Goal: Task Accomplishment & Management: Manage account settings

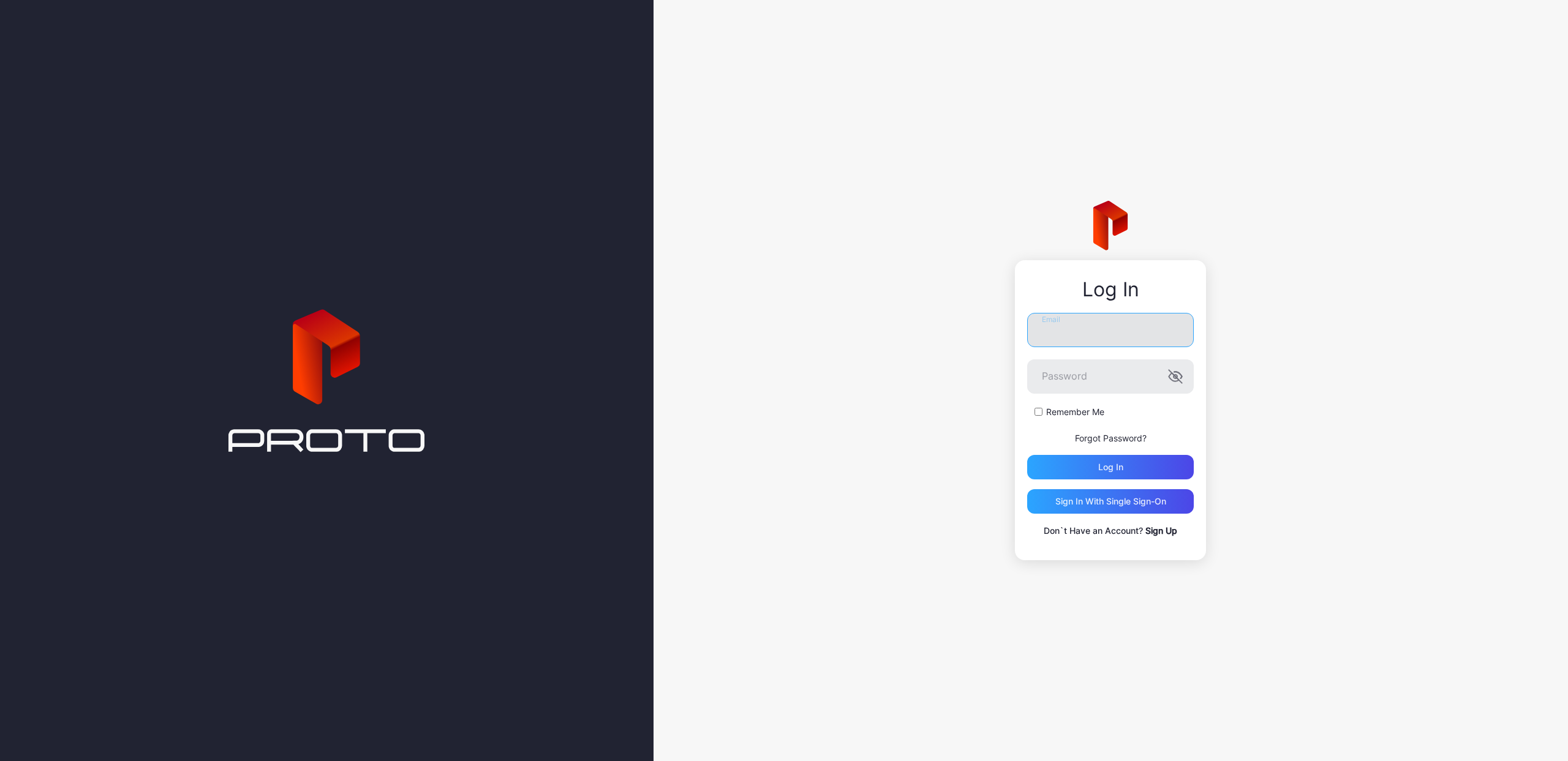
click at [1128, 324] on input "Email" at bounding box center [1111, 330] width 167 height 34
paste input "**********"
type input "**********"
click at [1027, 455] on button "Log in" at bounding box center [1111, 467] width 167 height 25
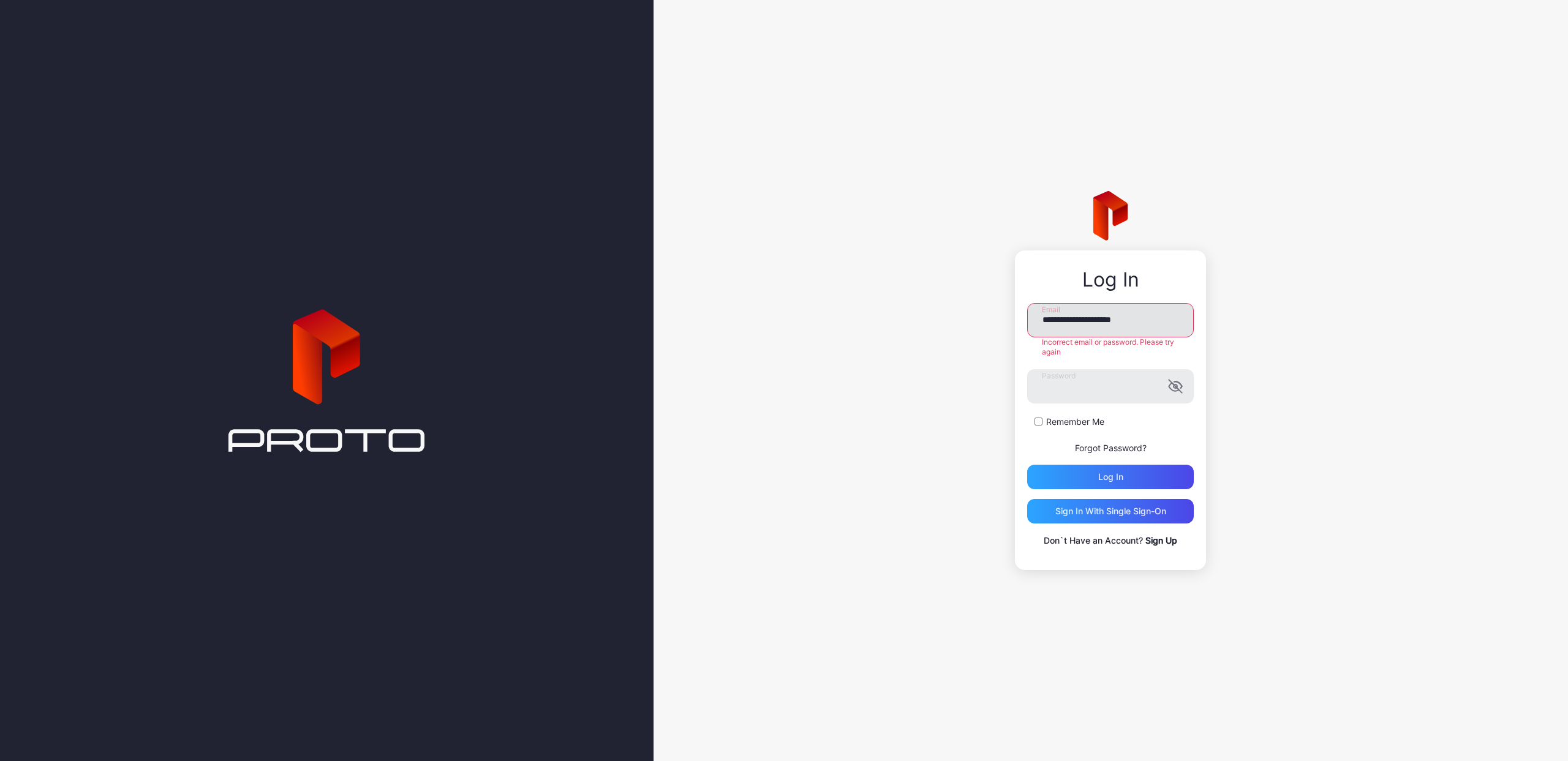
click at [1149, 320] on input "**********" at bounding box center [1111, 320] width 167 height 34
click at [1049, 327] on input "**********" at bounding box center [1111, 320] width 167 height 34
click at [1046, 321] on input "**********" at bounding box center [1111, 320] width 167 height 34
click at [1098, 393] on form "**********" at bounding box center [1111, 396] width 167 height 186
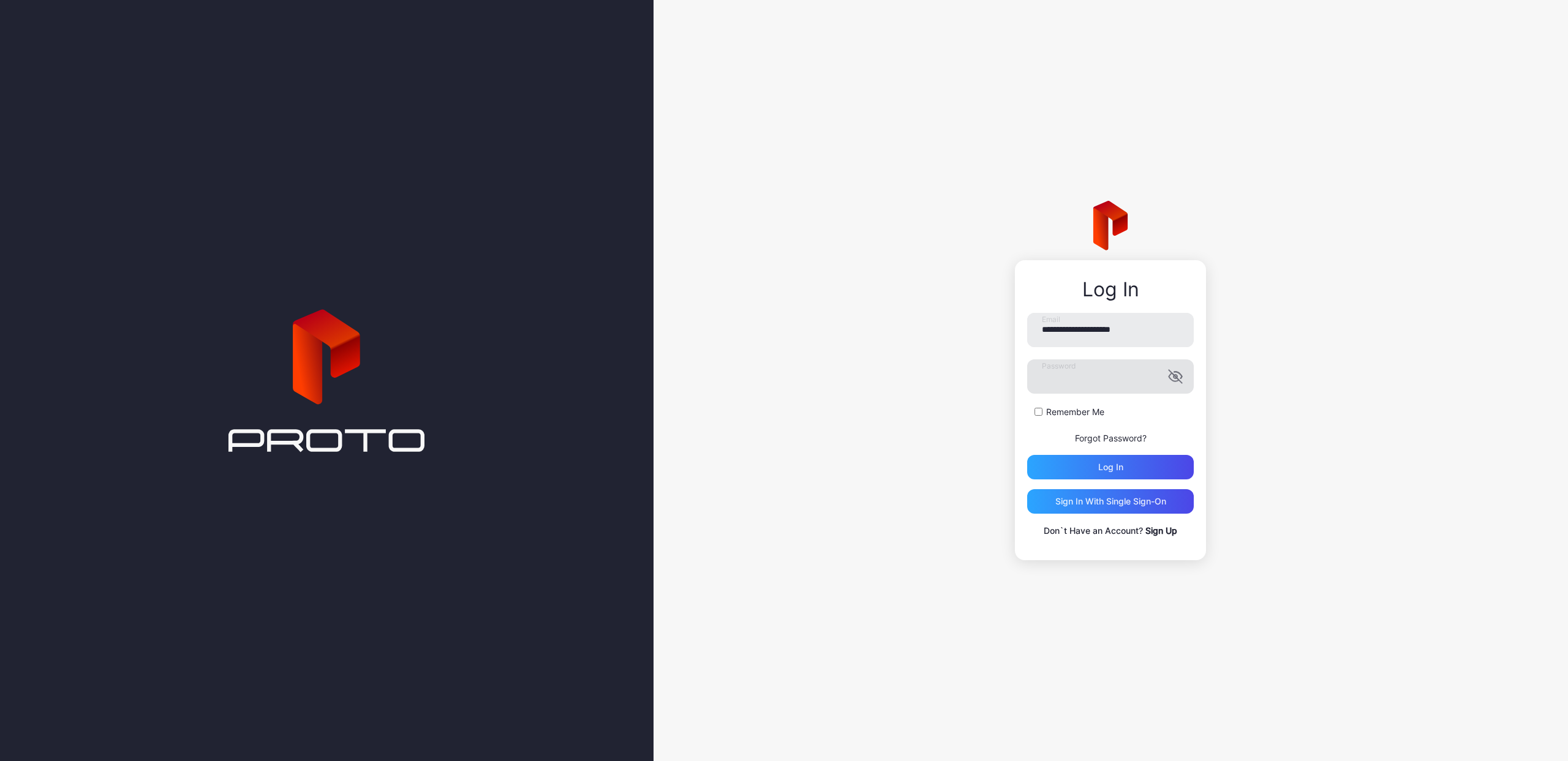
click at [1182, 377] on icon "button" at bounding box center [1175, 376] width 15 height 15
click at [1027, 455] on button "Log in" at bounding box center [1111, 467] width 167 height 25
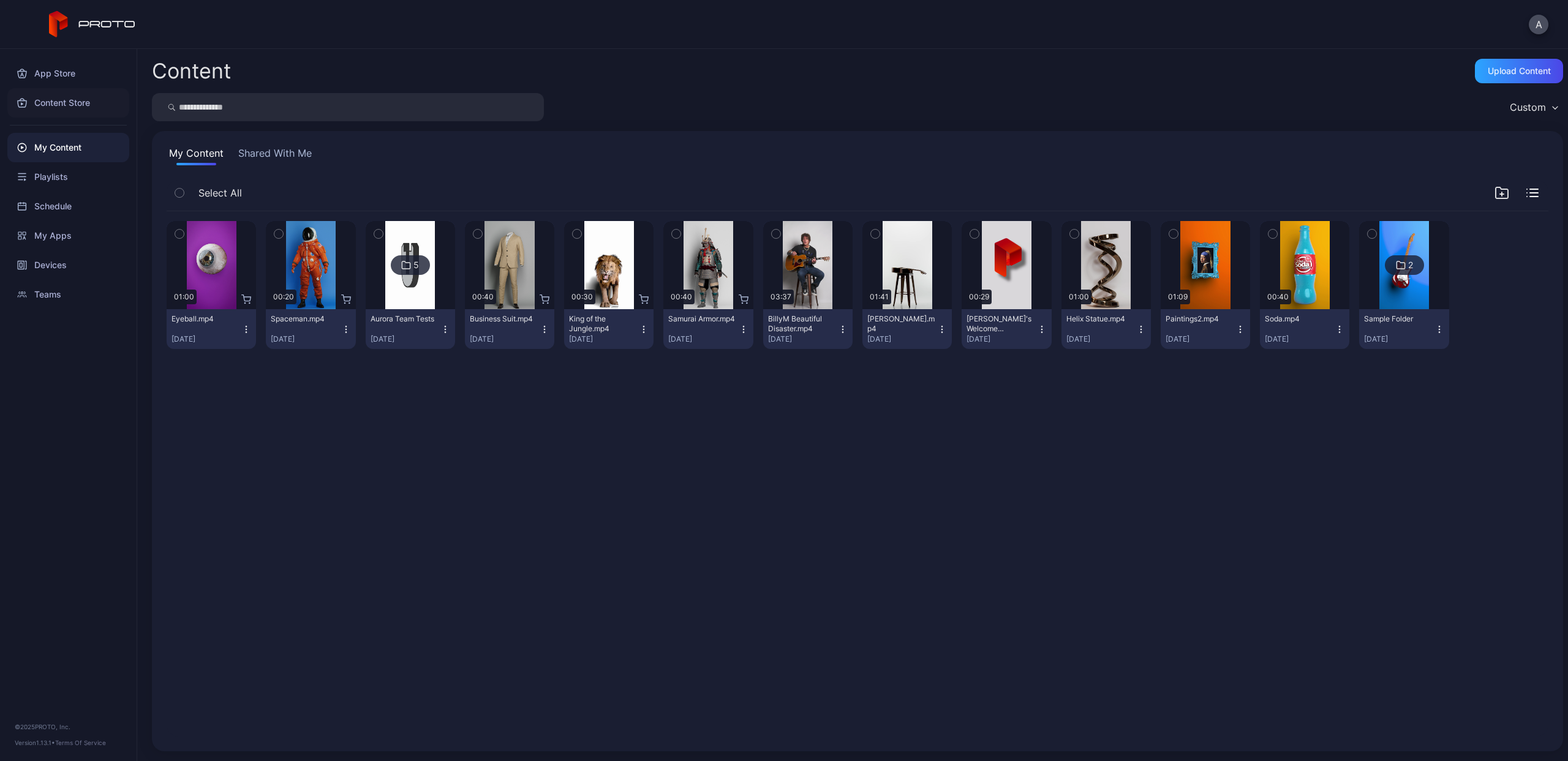
click at [45, 102] on div "Content Store" at bounding box center [68, 103] width 122 height 29
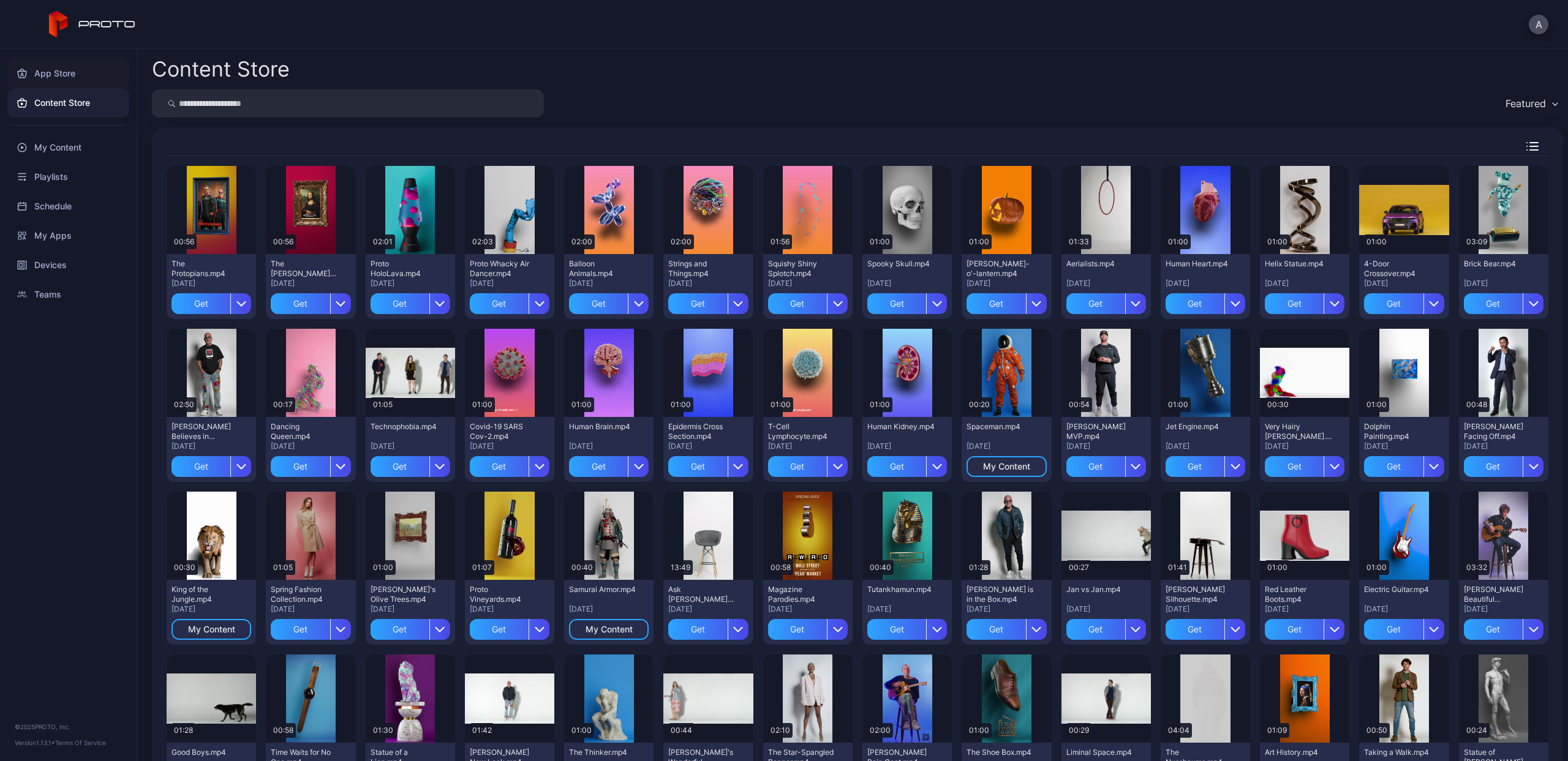
click at [51, 65] on div "App Store" at bounding box center [68, 74] width 122 height 29
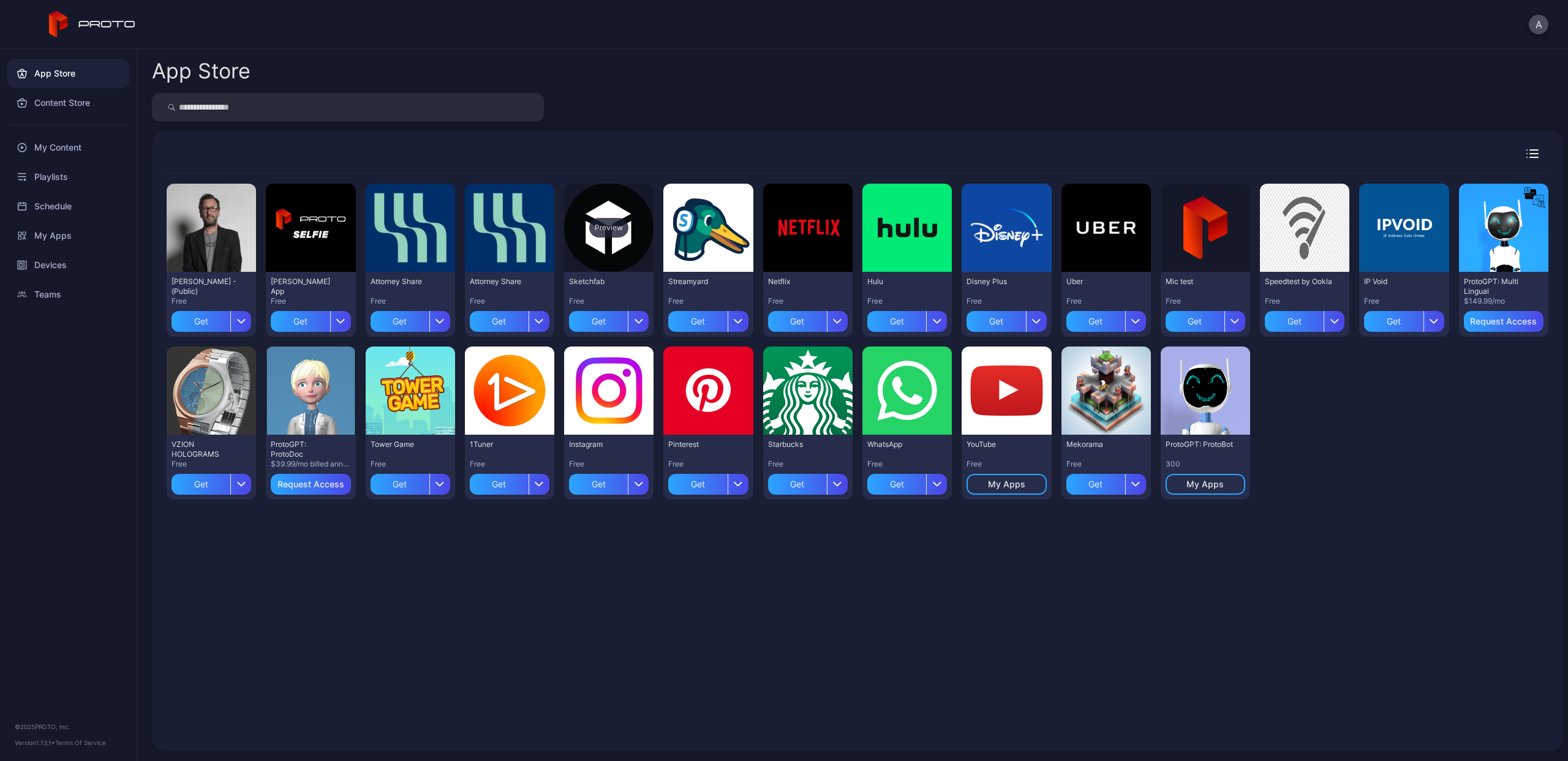
click at [606, 229] on div "Preview" at bounding box center [609, 228] width 39 height 20
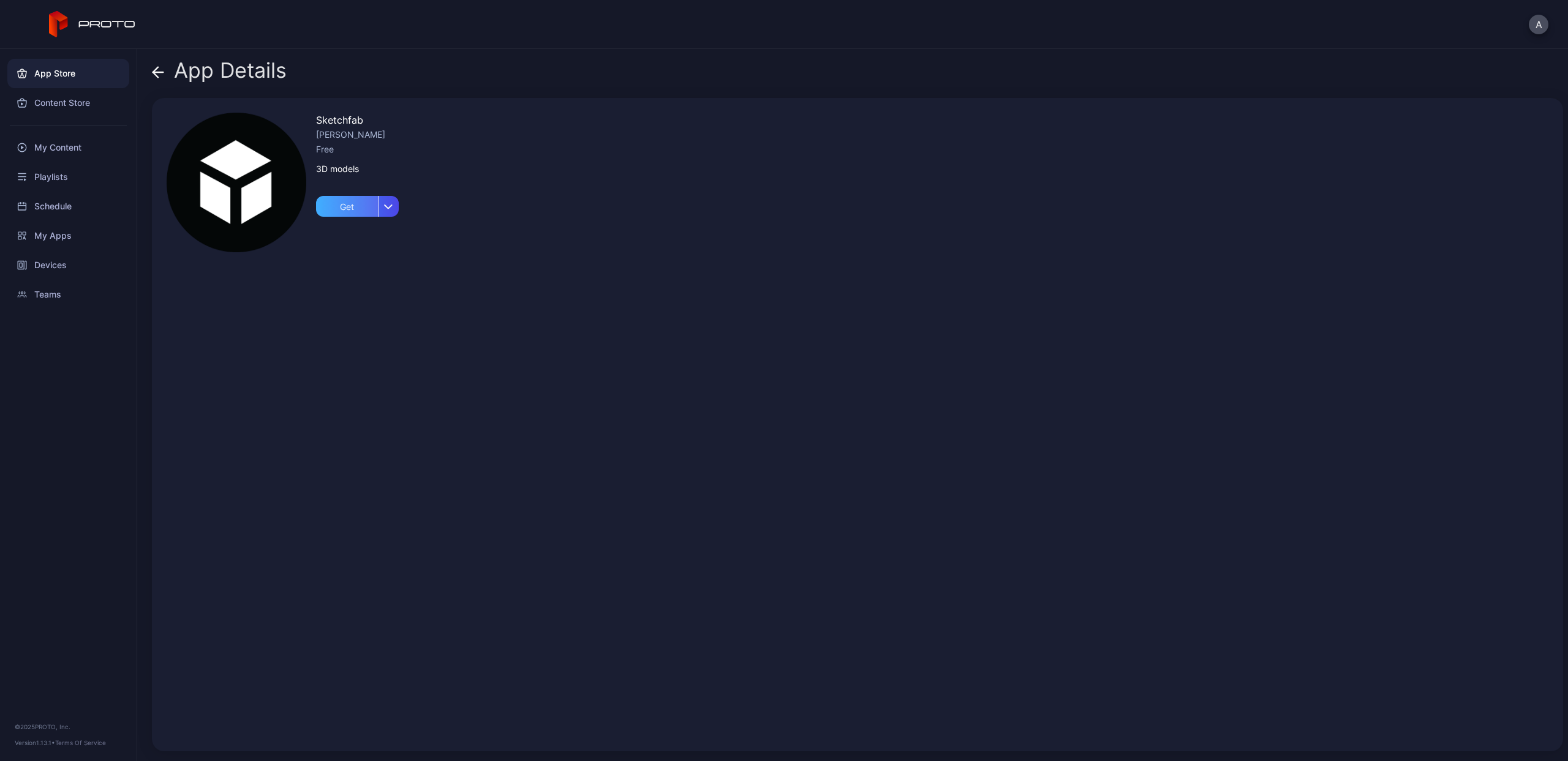
click at [343, 207] on div "Get" at bounding box center [347, 206] width 62 height 21
click at [160, 71] on icon at bounding box center [158, 72] width 12 height 12
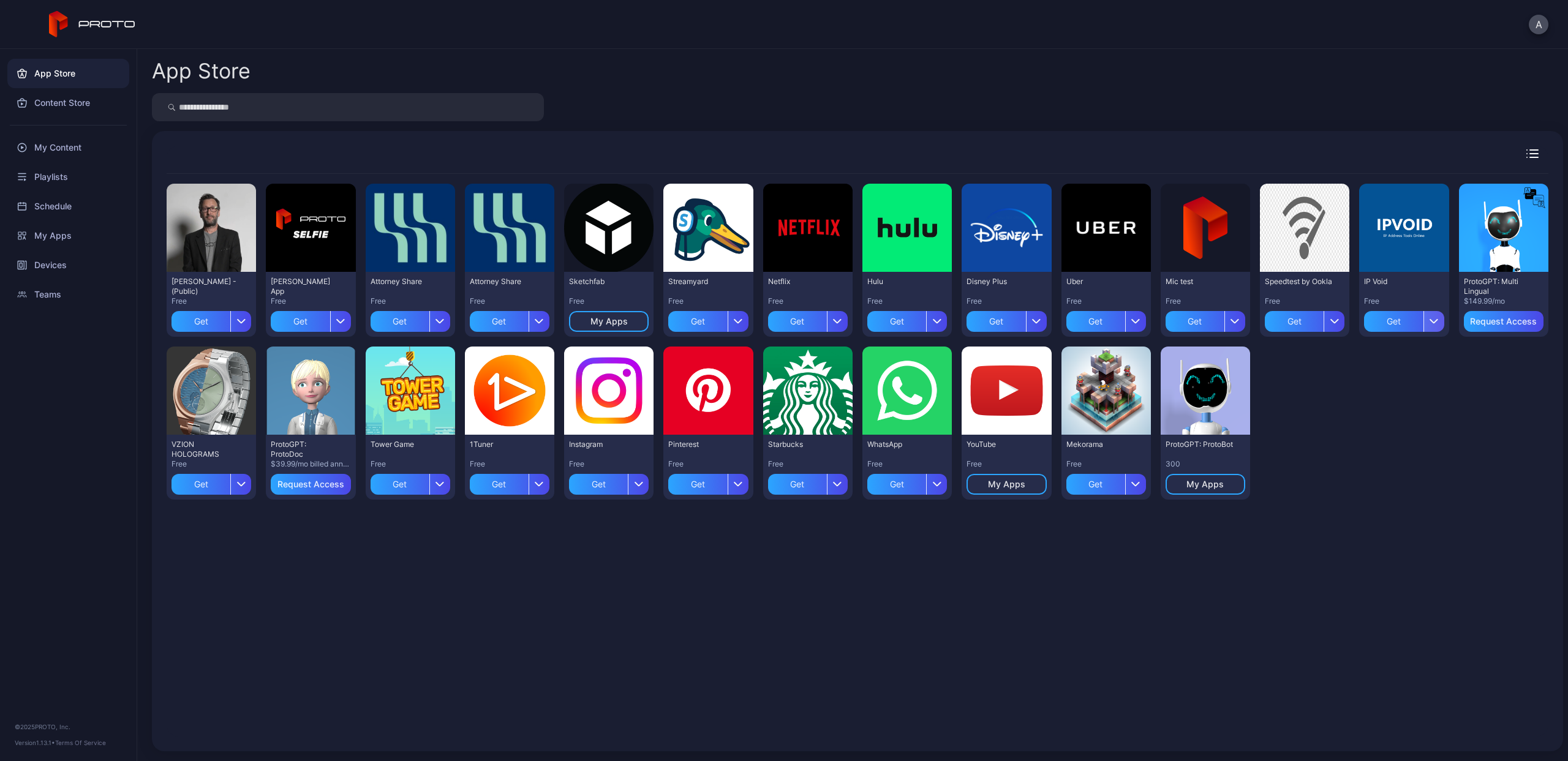
click at [1423, 315] on div "button" at bounding box center [1434, 322] width 21 height 21
click at [55, 235] on div "My Apps" at bounding box center [68, 236] width 122 height 29
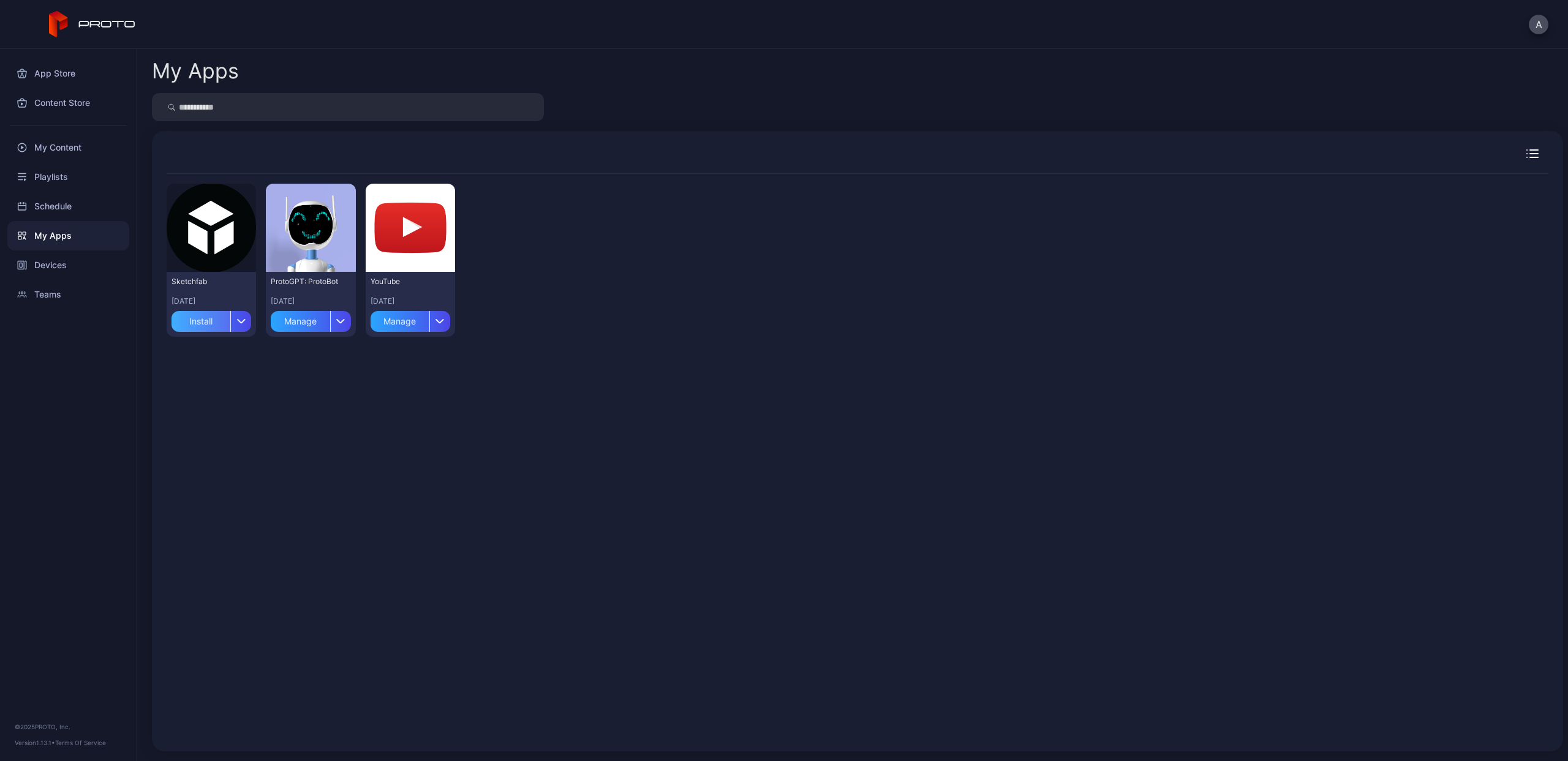
click at [194, 324] on div "Install" at bounding box center [201, 322] width 59 height 21
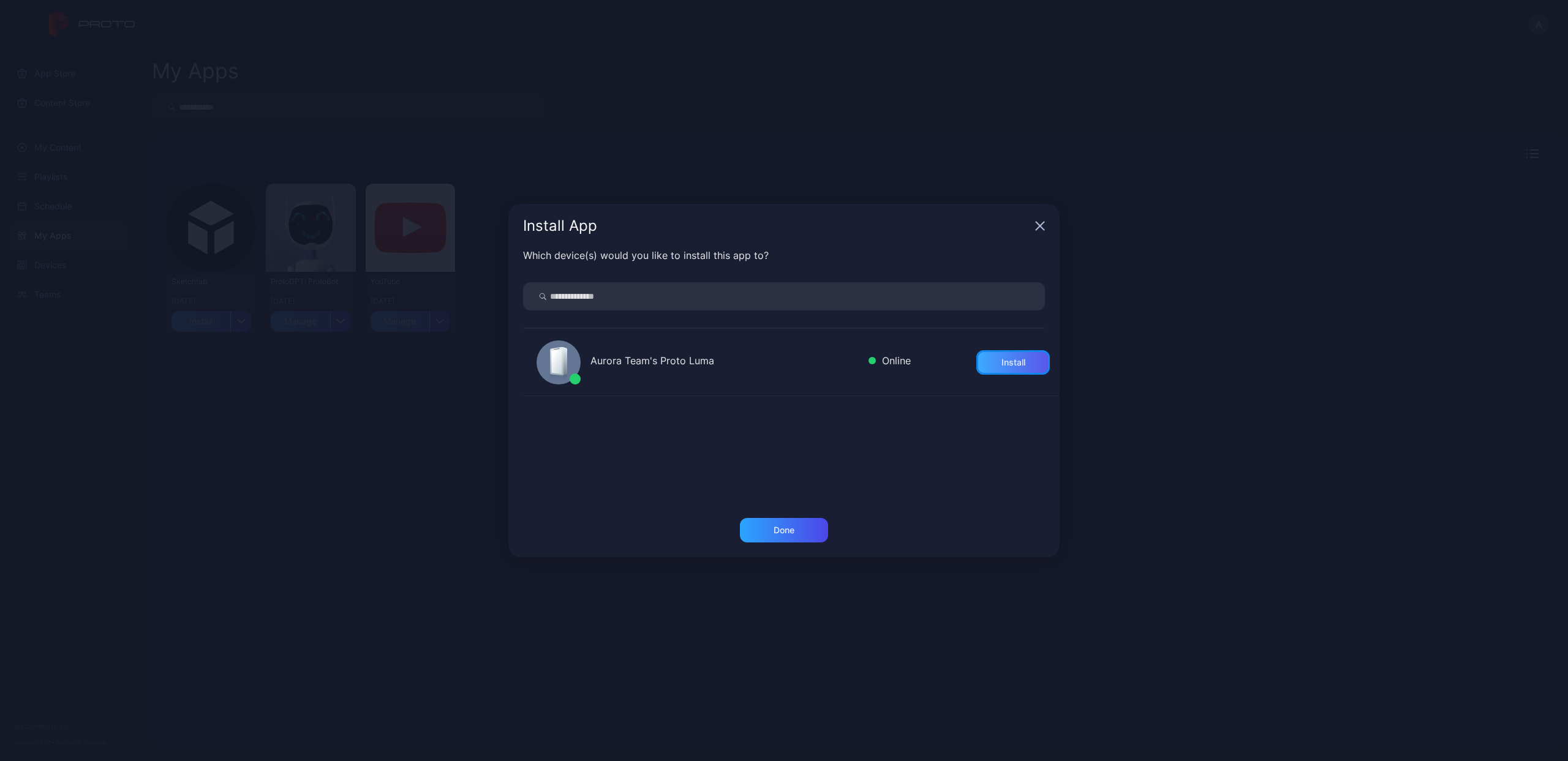
click at [976, 365] on div "Install" at bounding box center [1013, 362] width 74 height 25
click at [791, 520] on div "Done" at bounding box center [784, 530] width 88 height 25
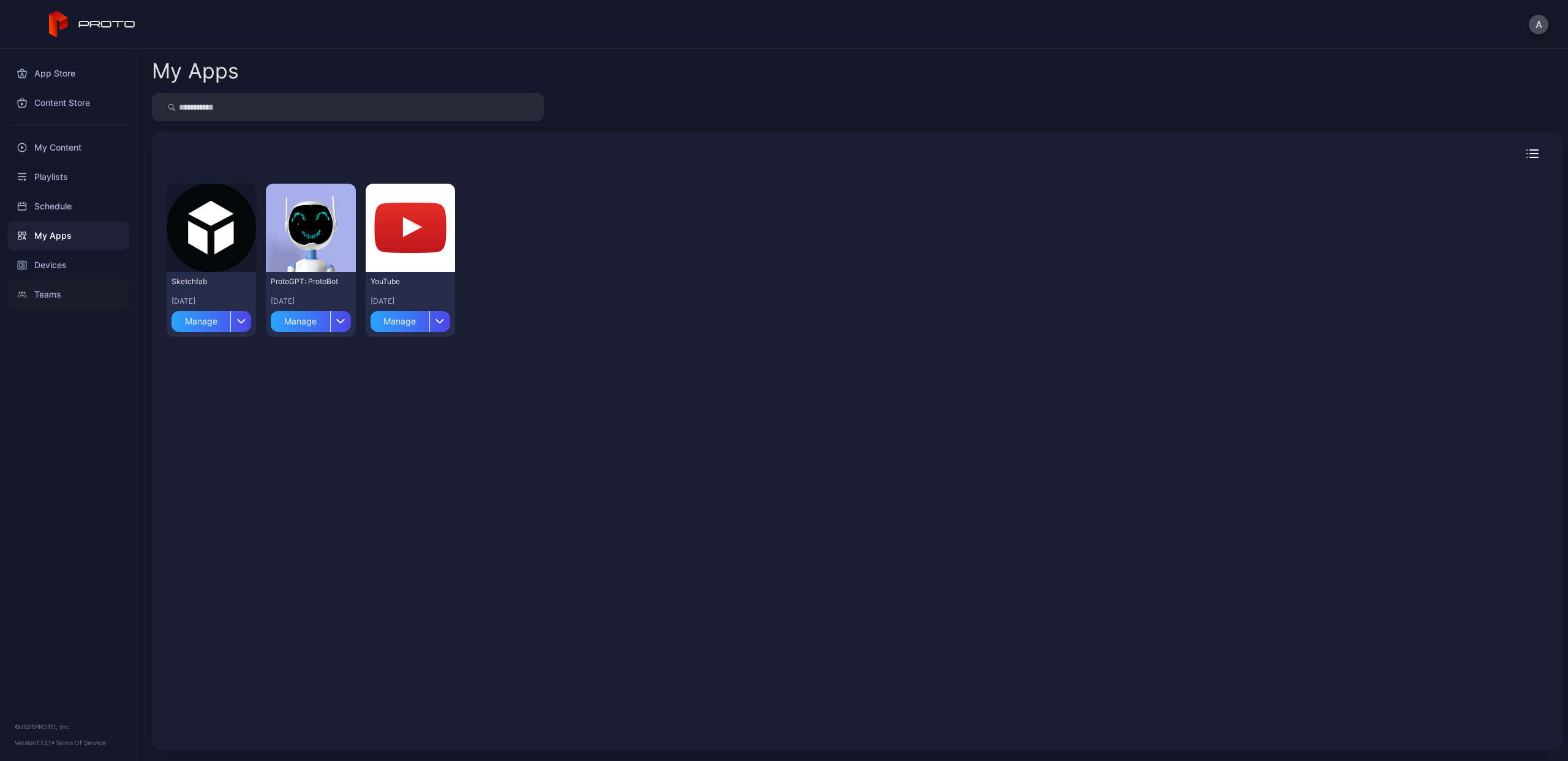
click at [60, 296] on div "Teams" at bounding box center [68, 295] width 122 height 29
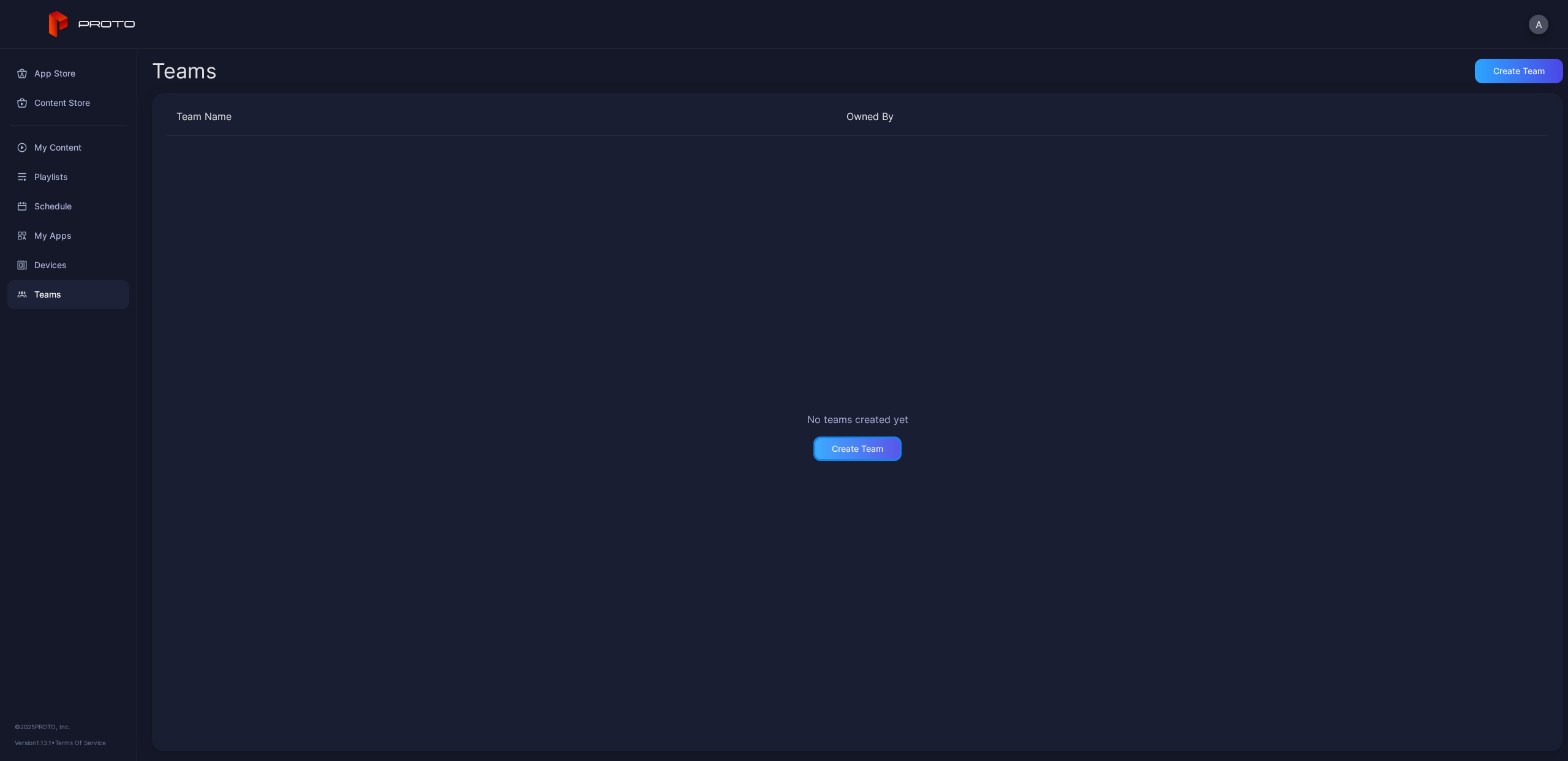
click at [860, 440] on div "Create Team" at bounding box center [858, 449] width 88 height 25
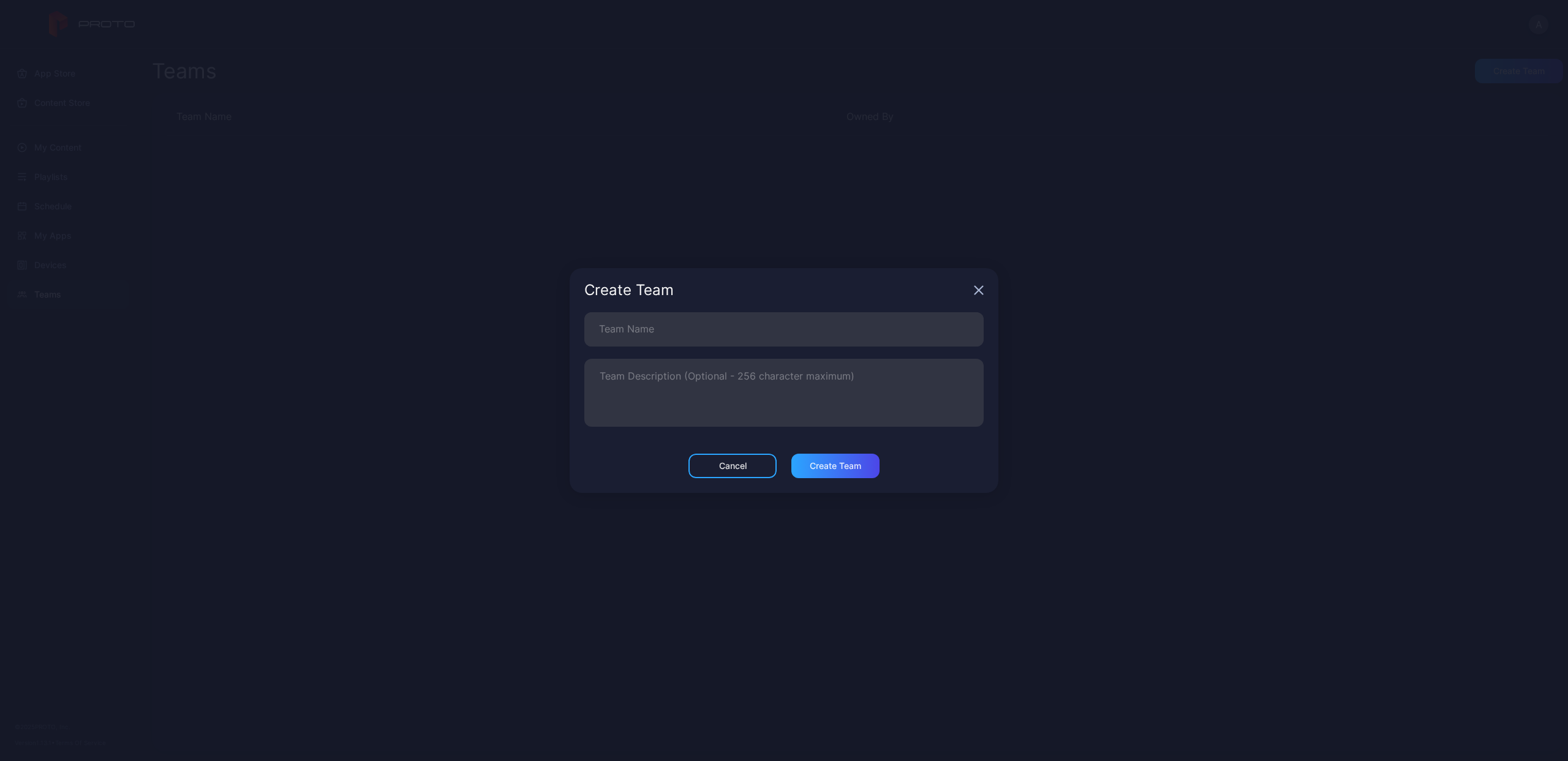
click at [972, 293] on div "Create Team" at bounding box center [783, 290] width 428 height 44
click at [976, 293] on icon "button" at bounding box center [979, 290] width 8 height 8
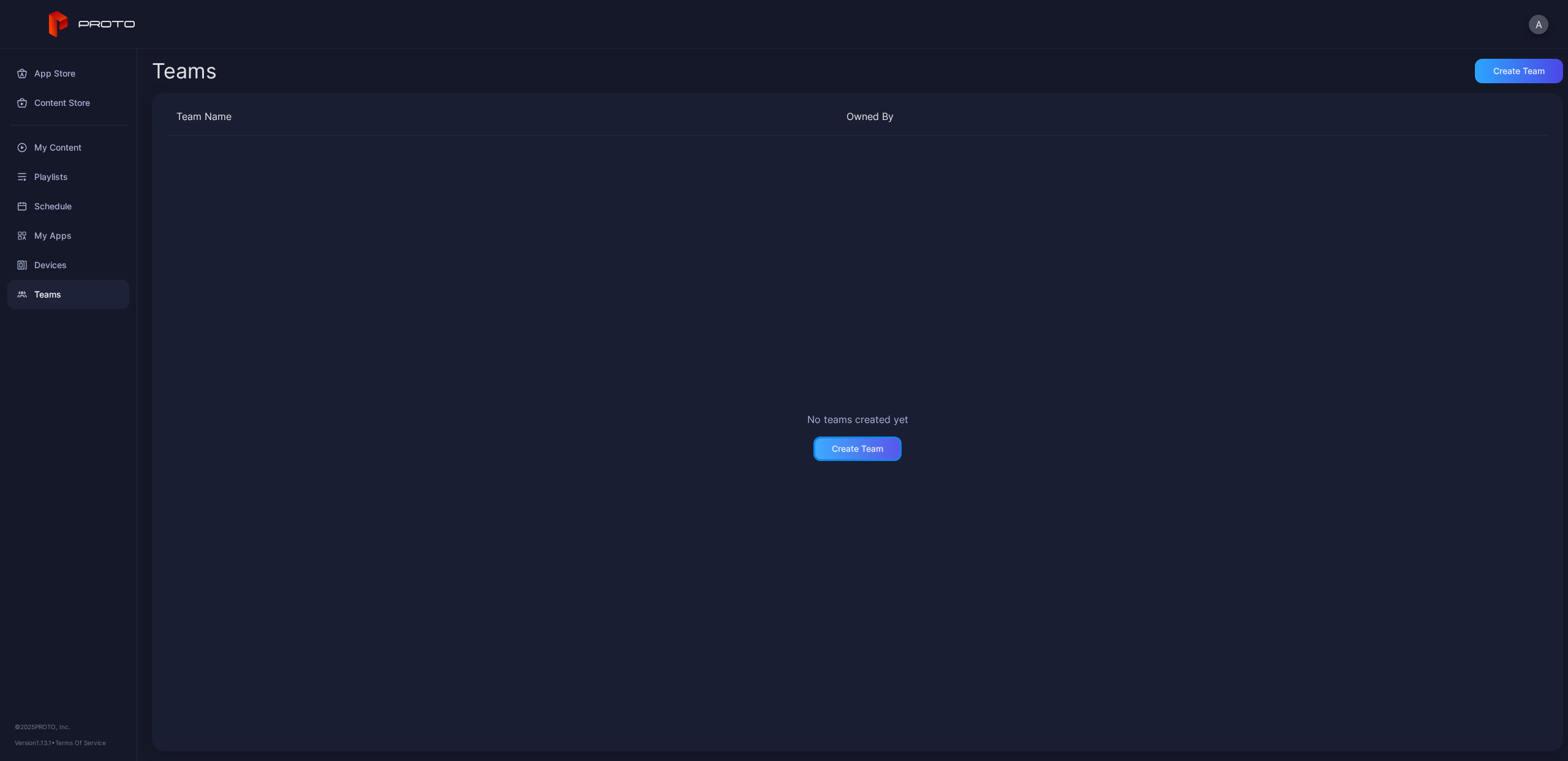
click at [868, 453] on div "Create Team" at bounding box center [858, 449] width 88 height 25
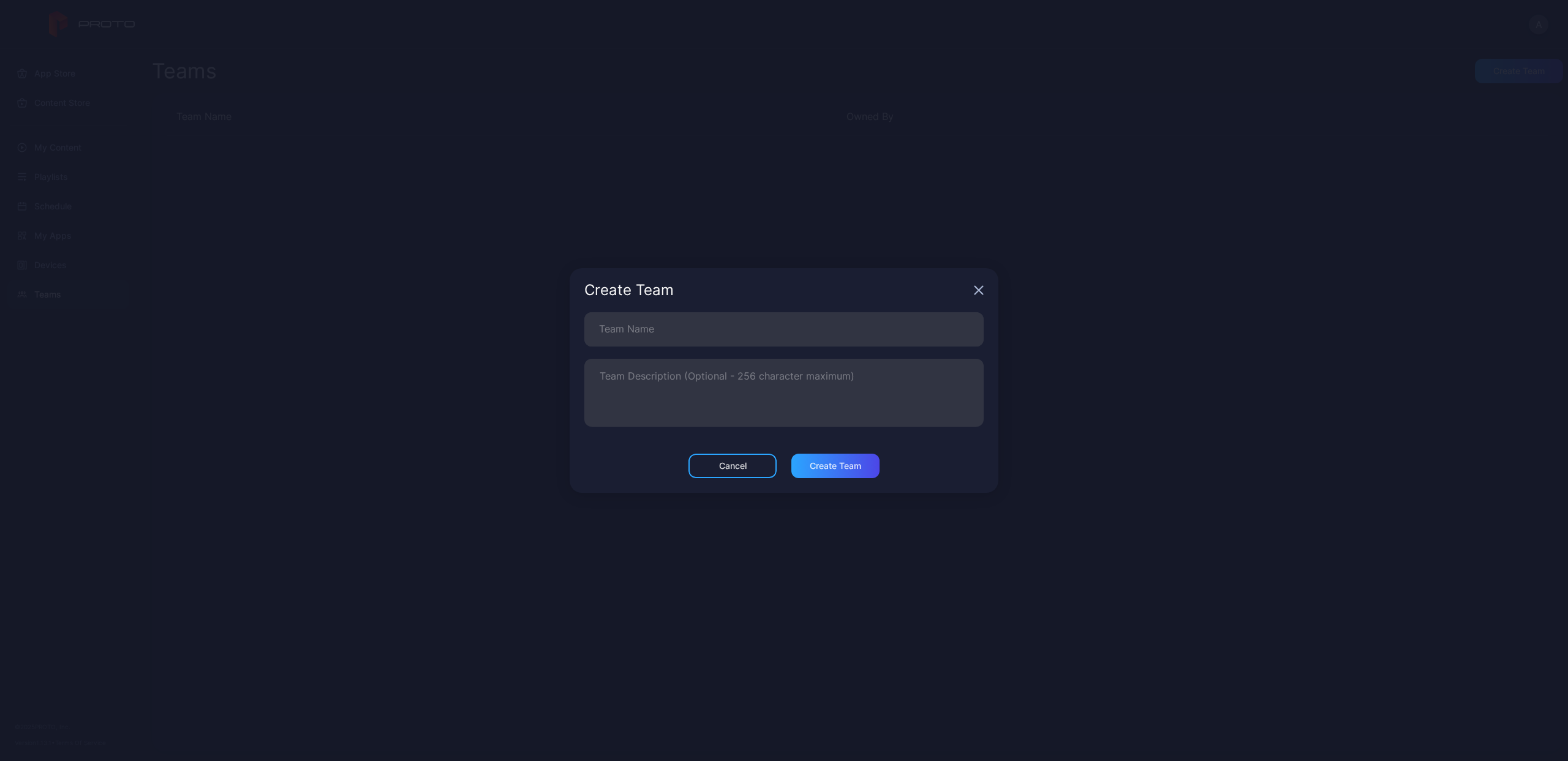
click at [979, 289] on icon "button" at bounding box center [979, 290] width 8 height 8
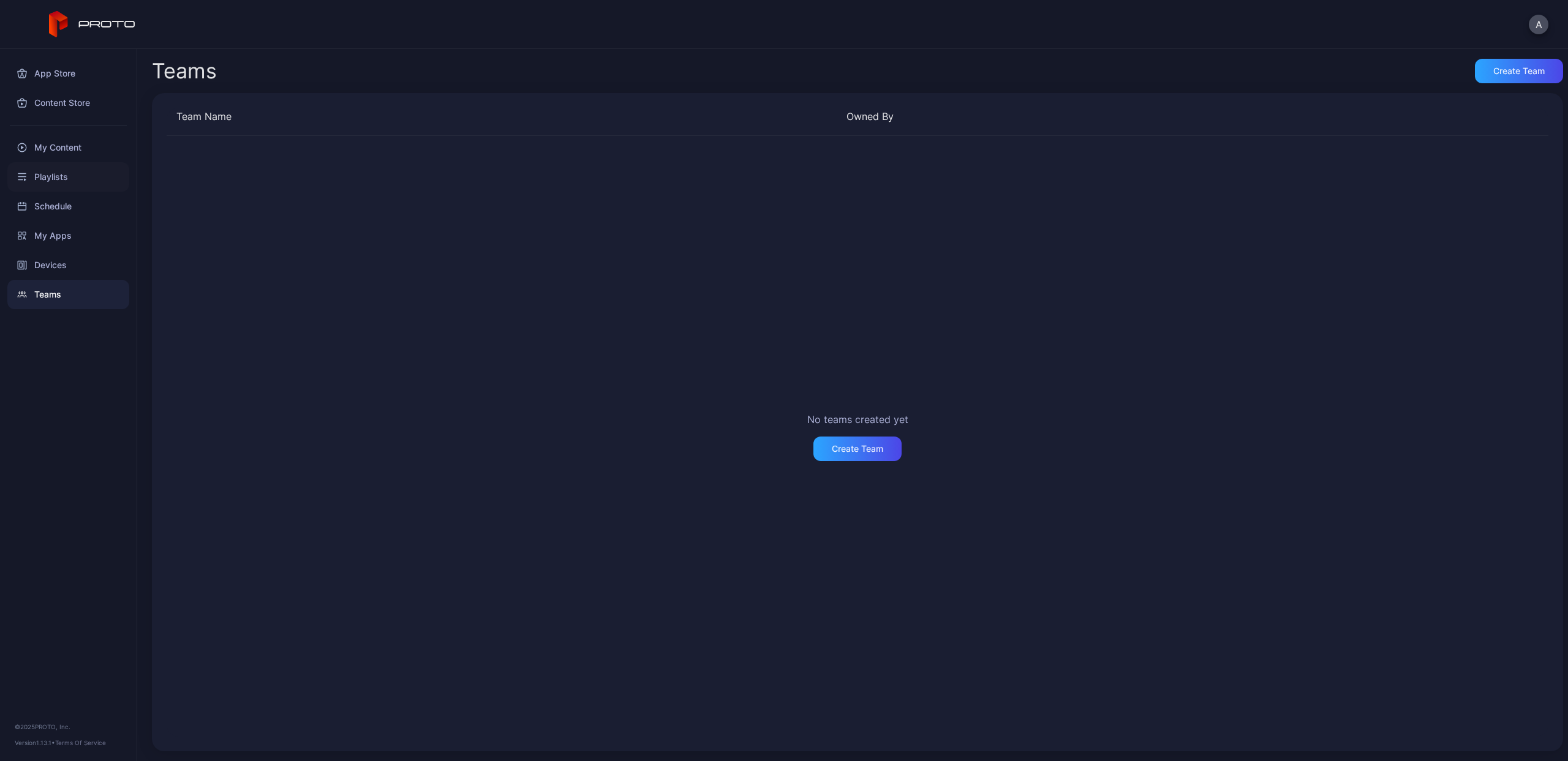
click at [72, 176] on div "Playlists" at bounding box center [68, 177] width 122 height 29
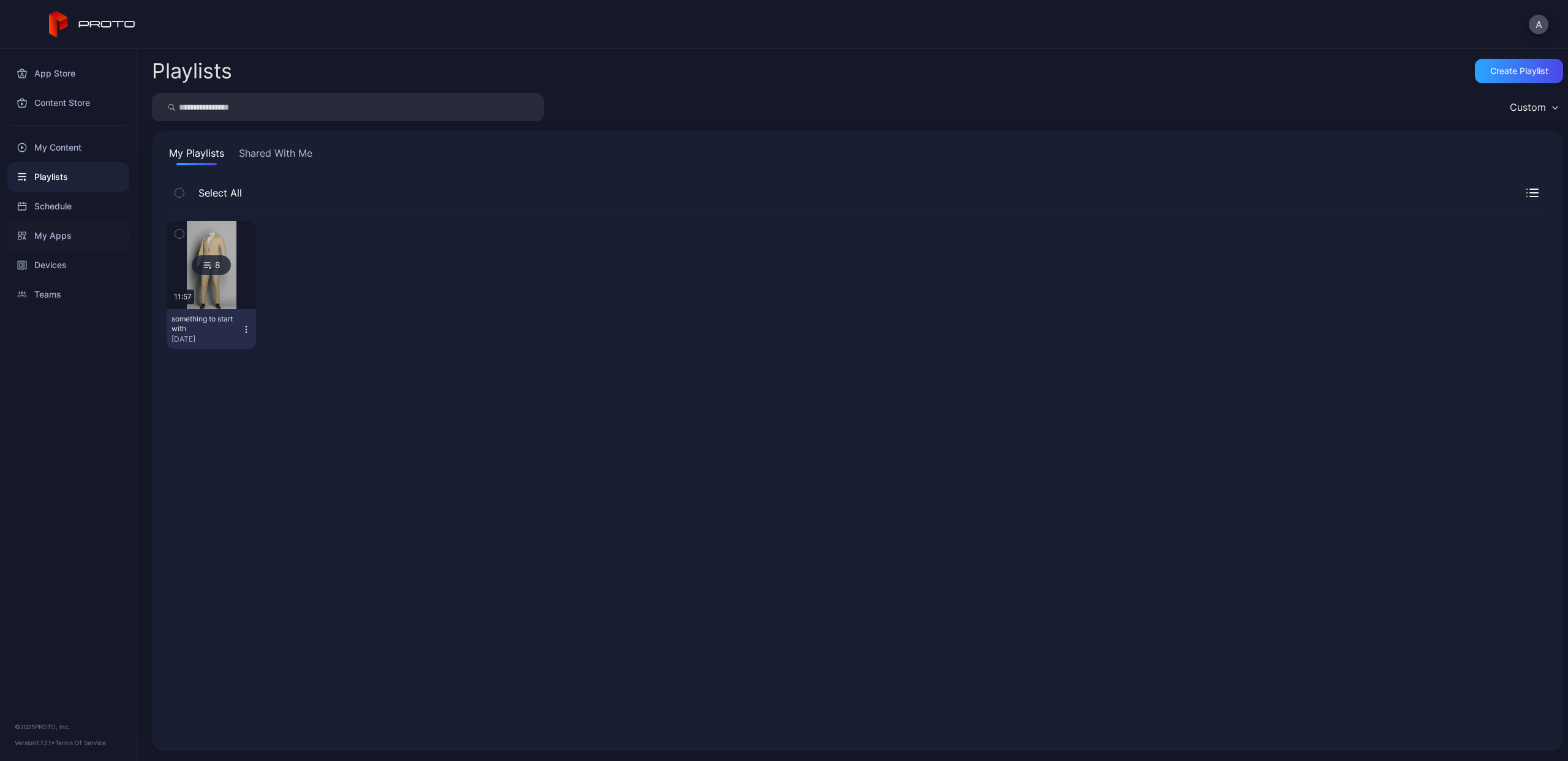
click at [57, 231] on div "My Apps" at bounding box center [68, 236] width 122 height 29
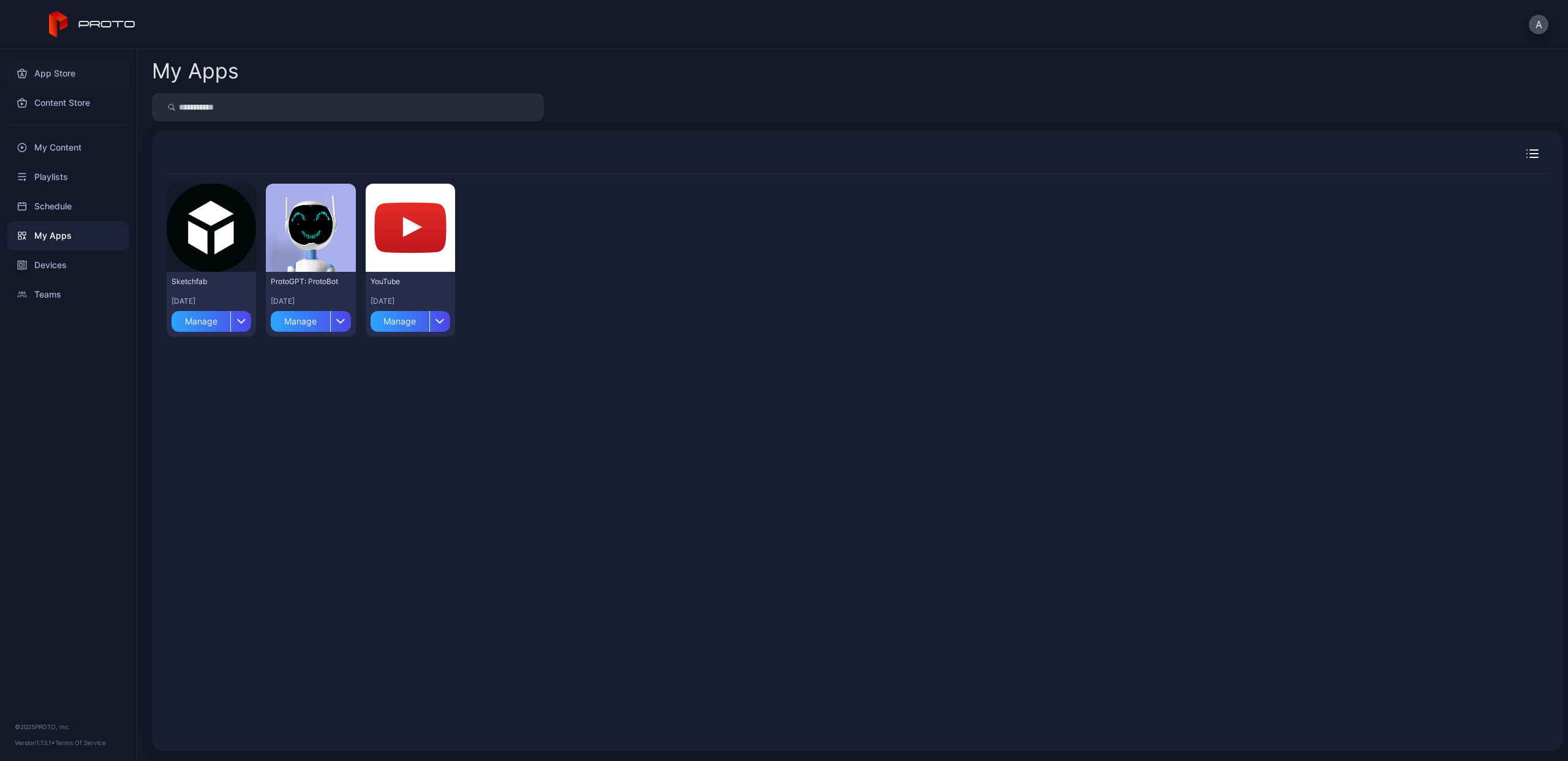
click at [58, 70] on div "App Store" at bounding box center [68, 74] width 122 height 29
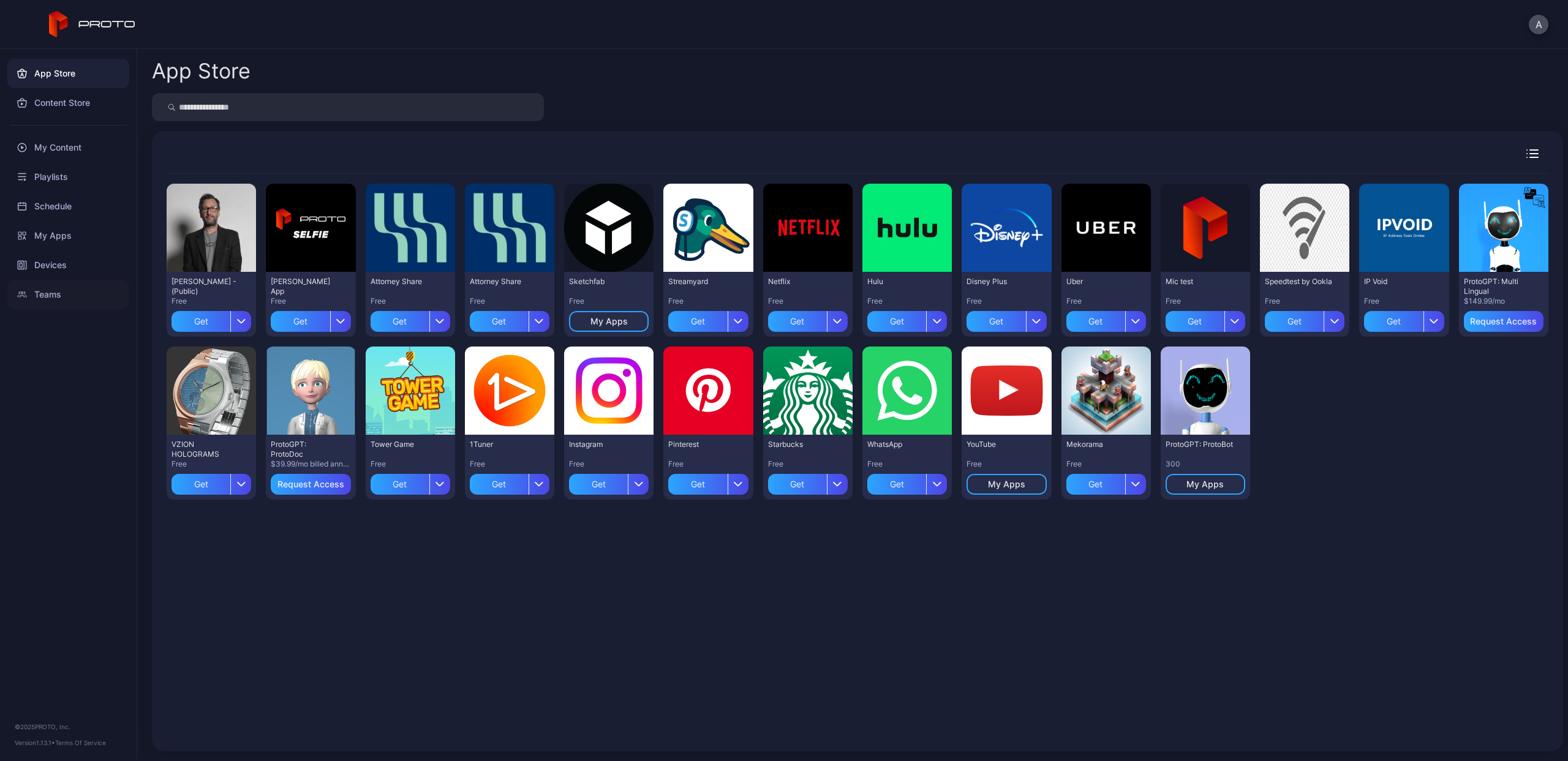
click at [52, 291] on div "Teams" at bounding box center [68, 295] width 122 height 29
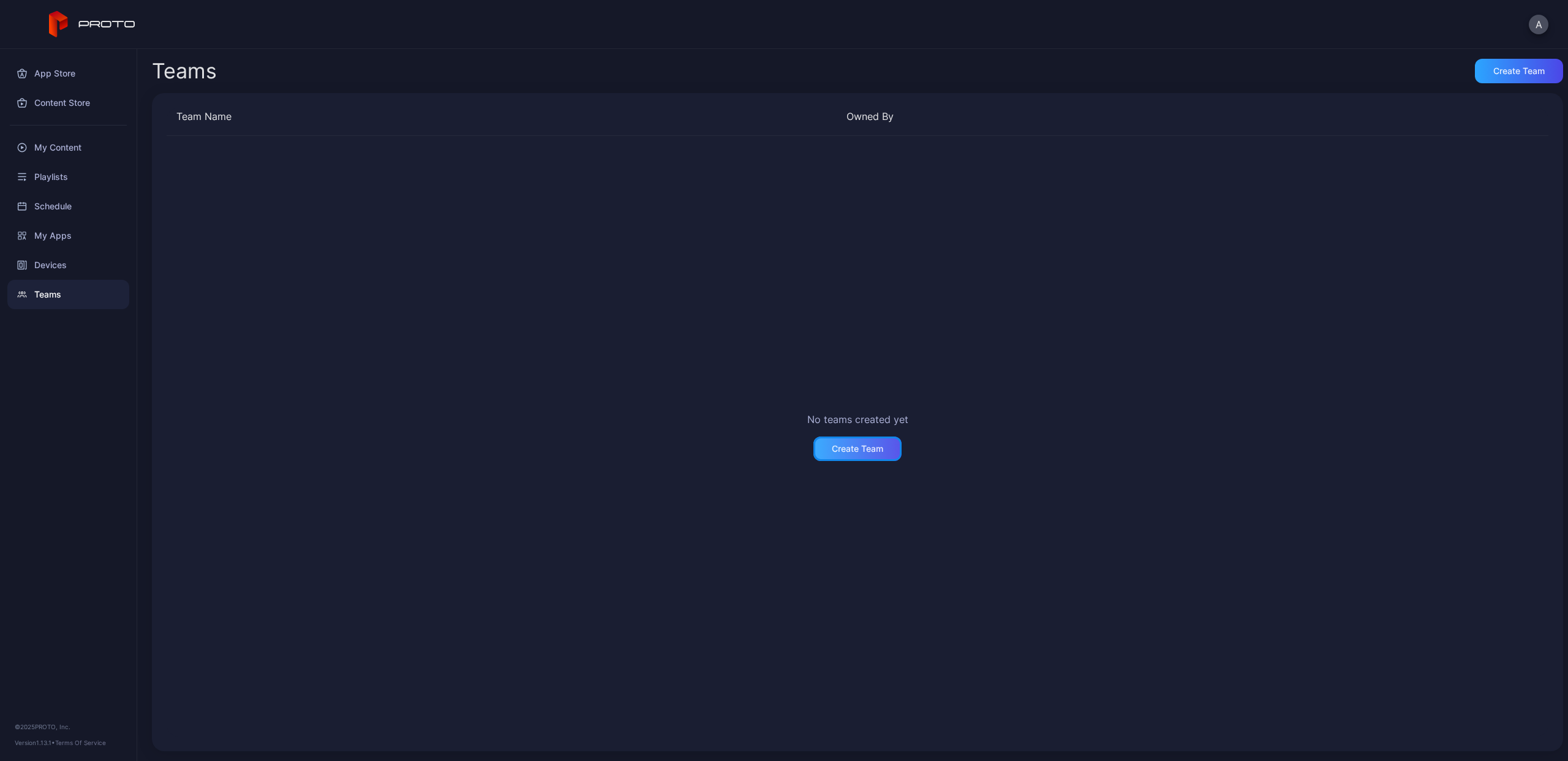
click at [863, 458] on div "Create Team" at bounding box center [858, 449] width 88 height 25
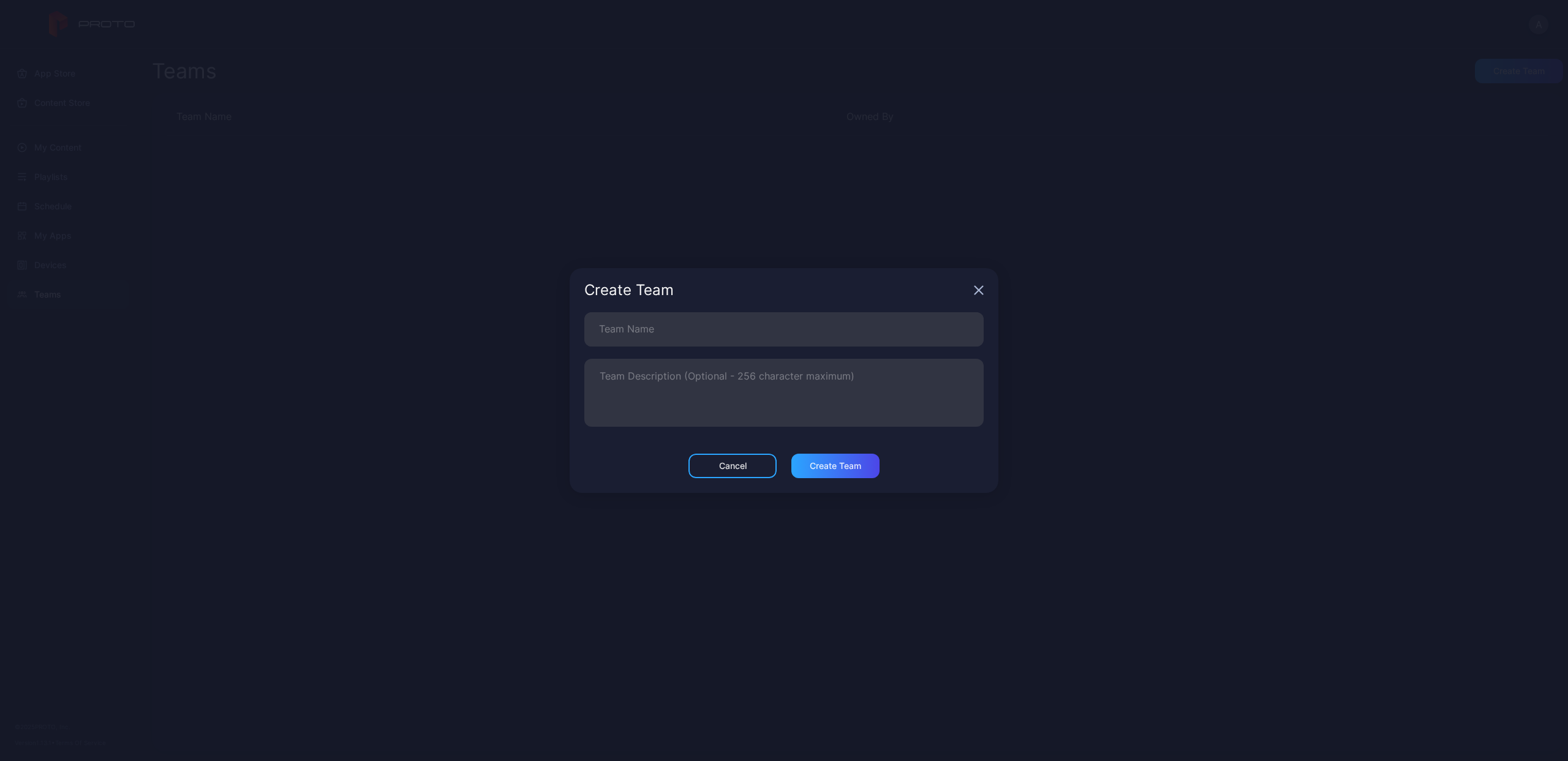
click at [681, 350] on div "Team Name Team Description (Optional - 256 character maximum)" at bounding box center [783, 369] width 399 height 115
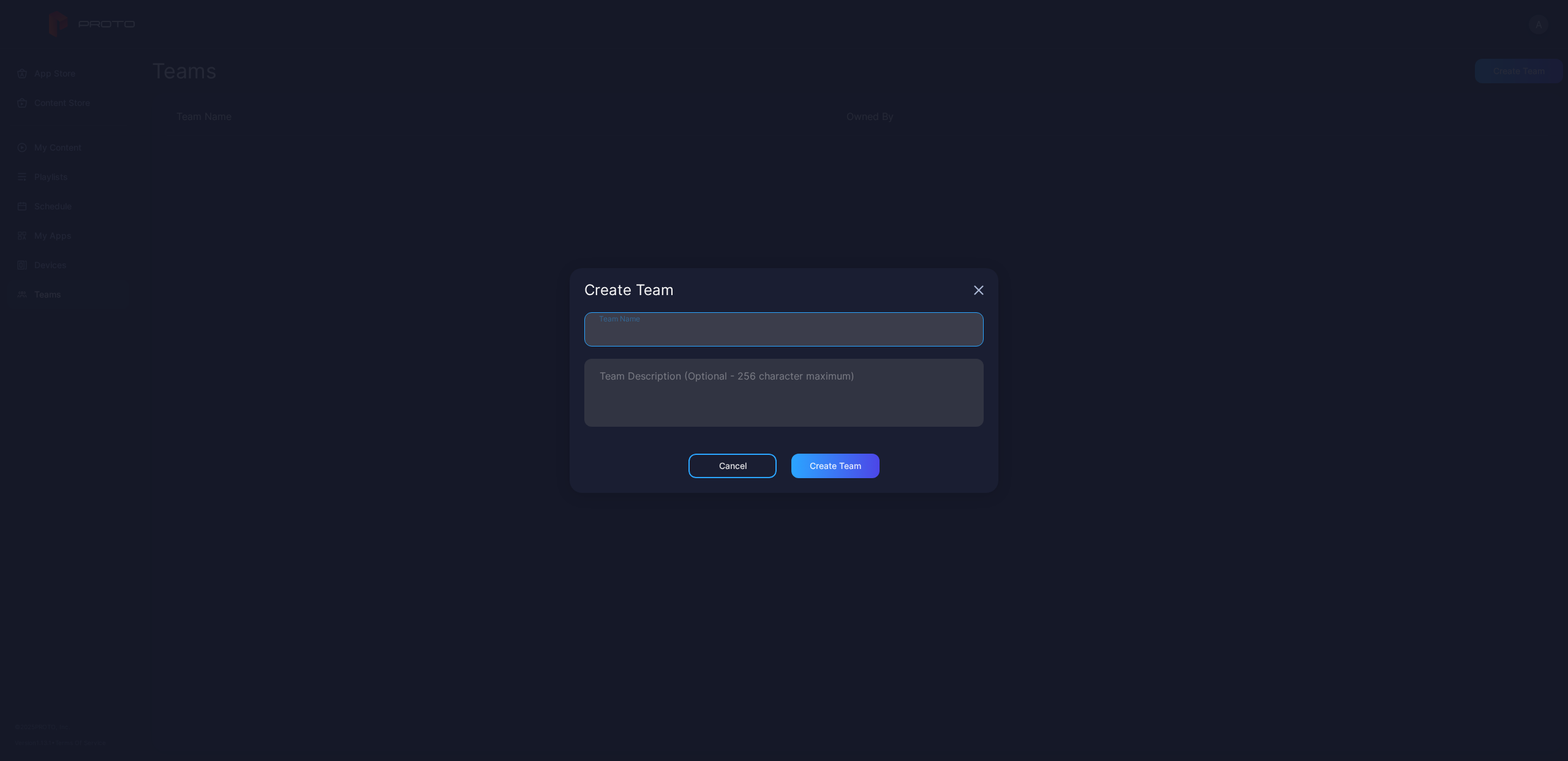
click at [679, 338] on input "Team Name" at bounding box center [783, 330] width 399 height 34
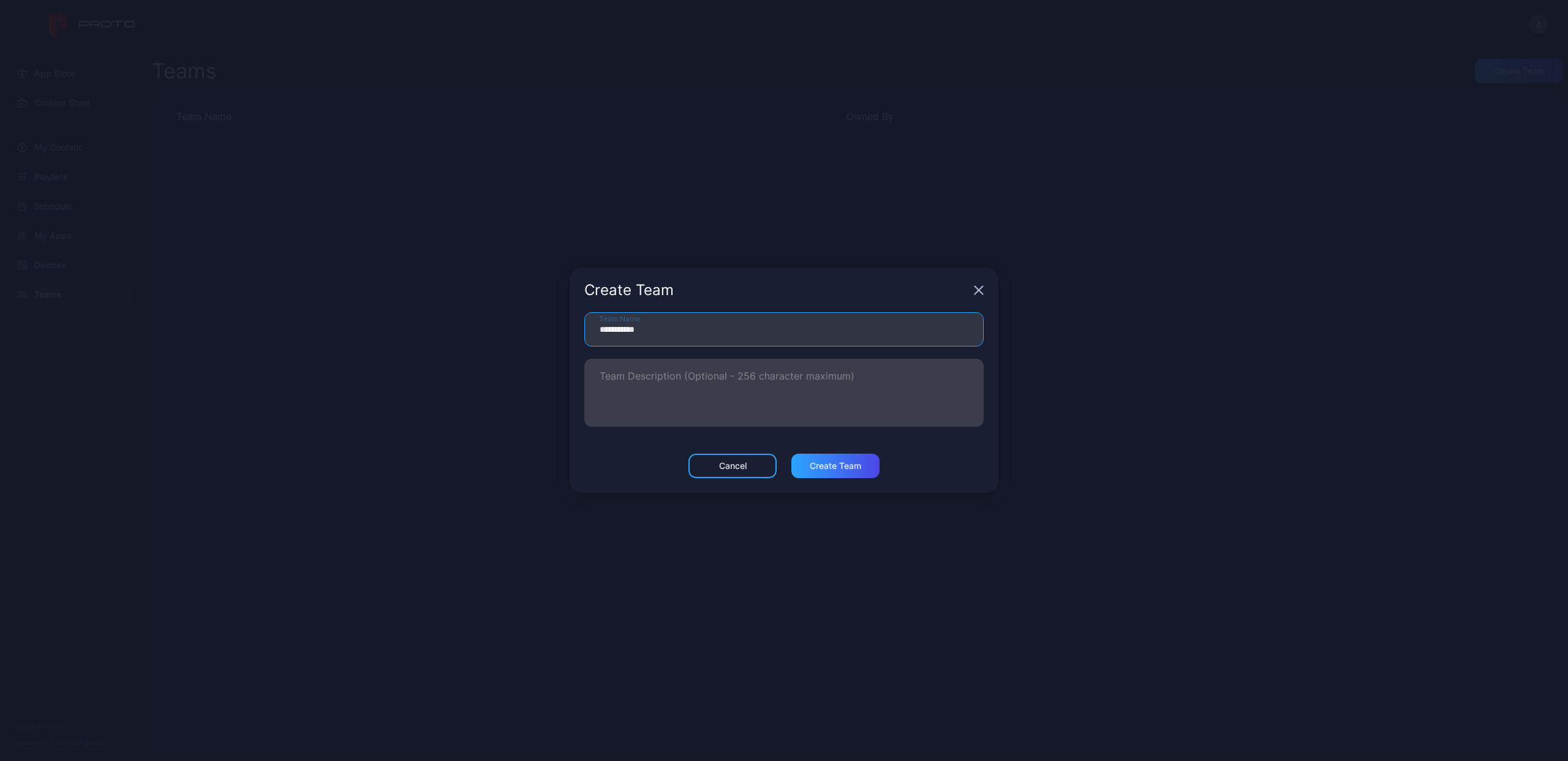
type input "**********"
click at [753, 387] on textarea "Team Description (Optional - 256 character maximum)" at bounding box center [783, 392] width 368 height 42
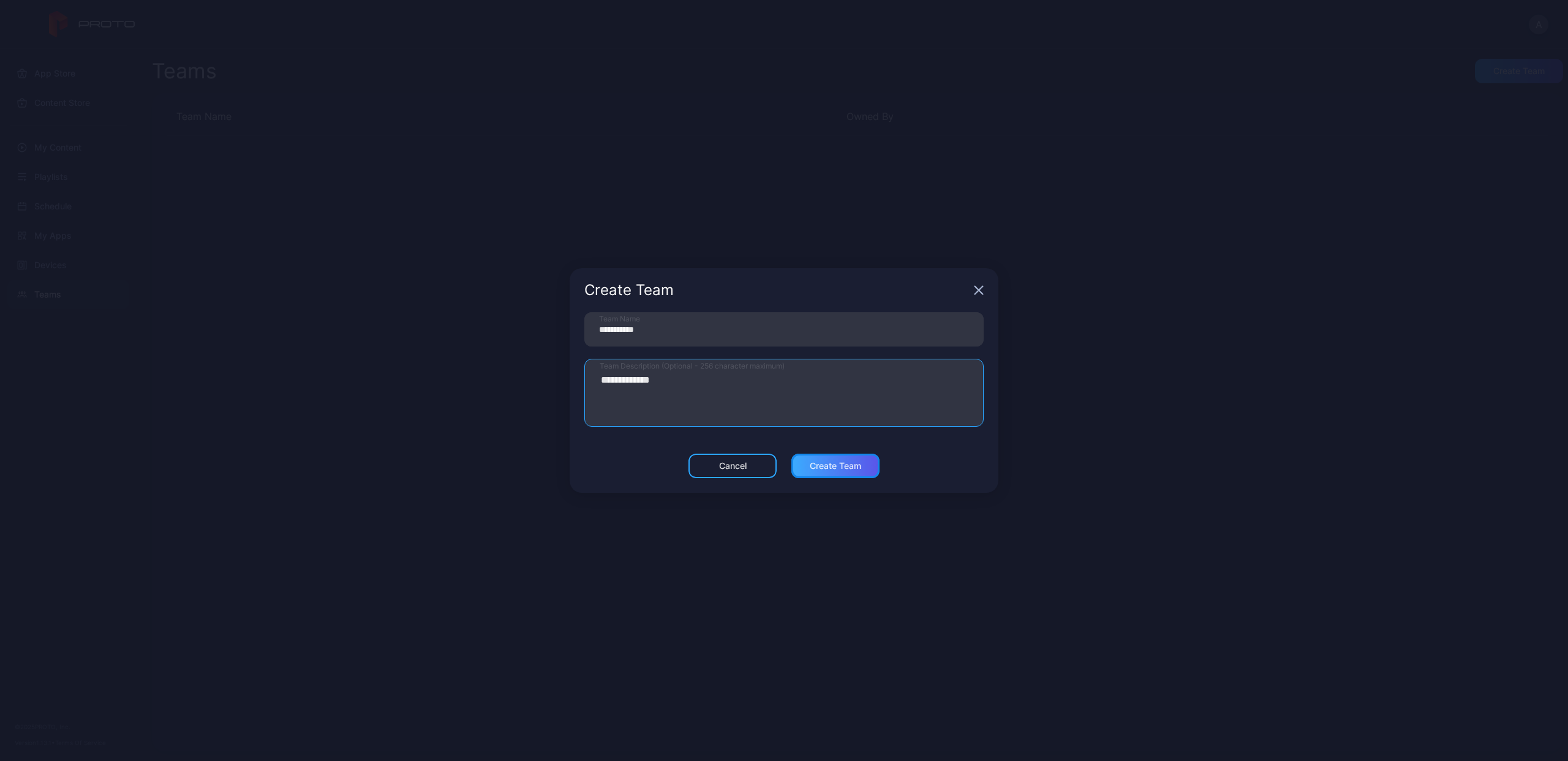
click at [850, 463] on div "Create Team" at bounding box center [835, 466] width 51 height 10
type textarea "**********"
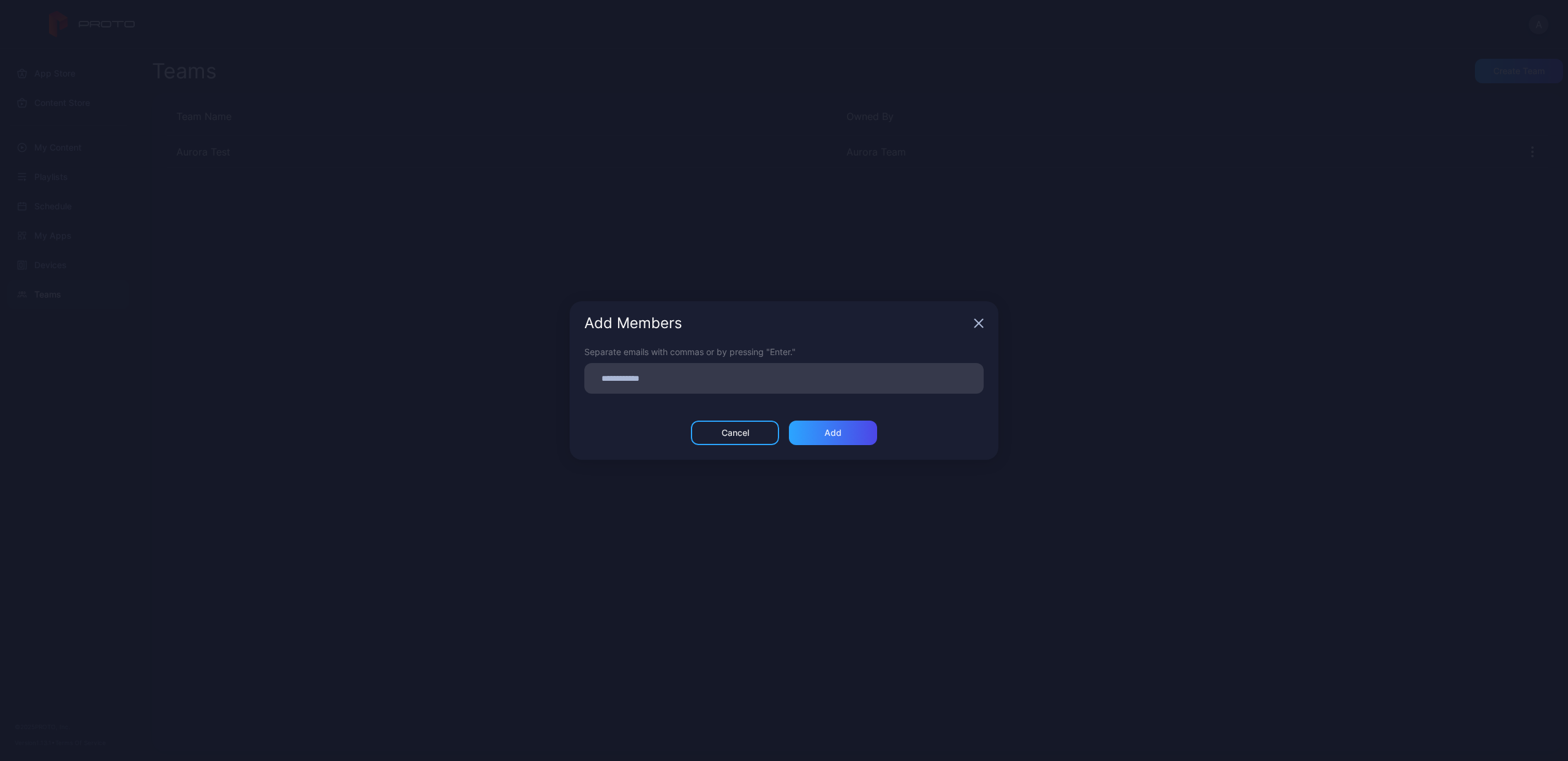
click at [712, 382] on input at bounding box center [783, 378] width 384 height 16
type input "**********"
click at [858, 436] on div "Add" at bounding box center [833, 437] width 88 height 25
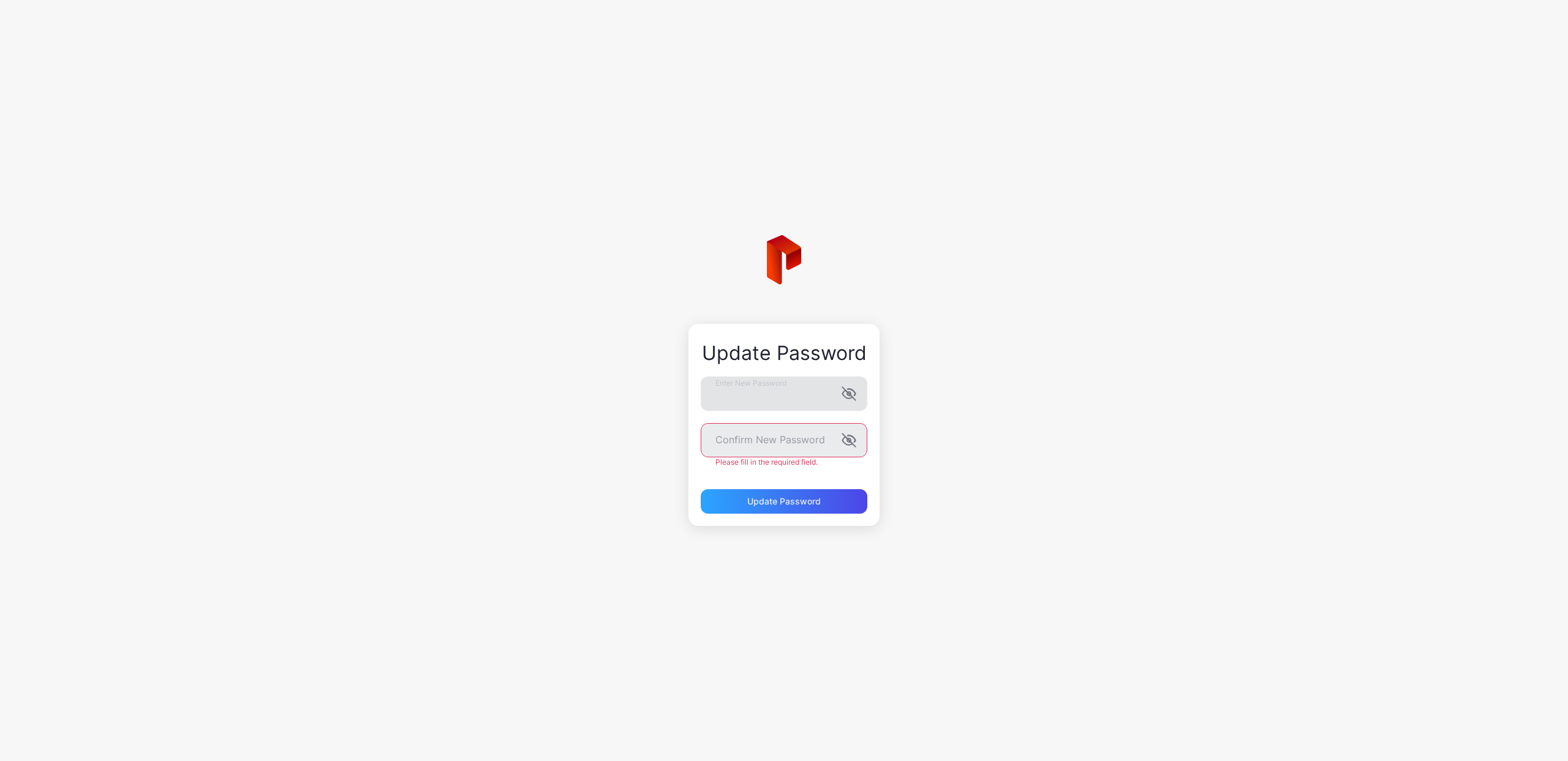
click at [850, 397] on icon "button" at bounding box center [847, 393] width 10 height 8
click at [701, 489] on button "Update Password" at bounding box center [784, 501] width 167 height 25
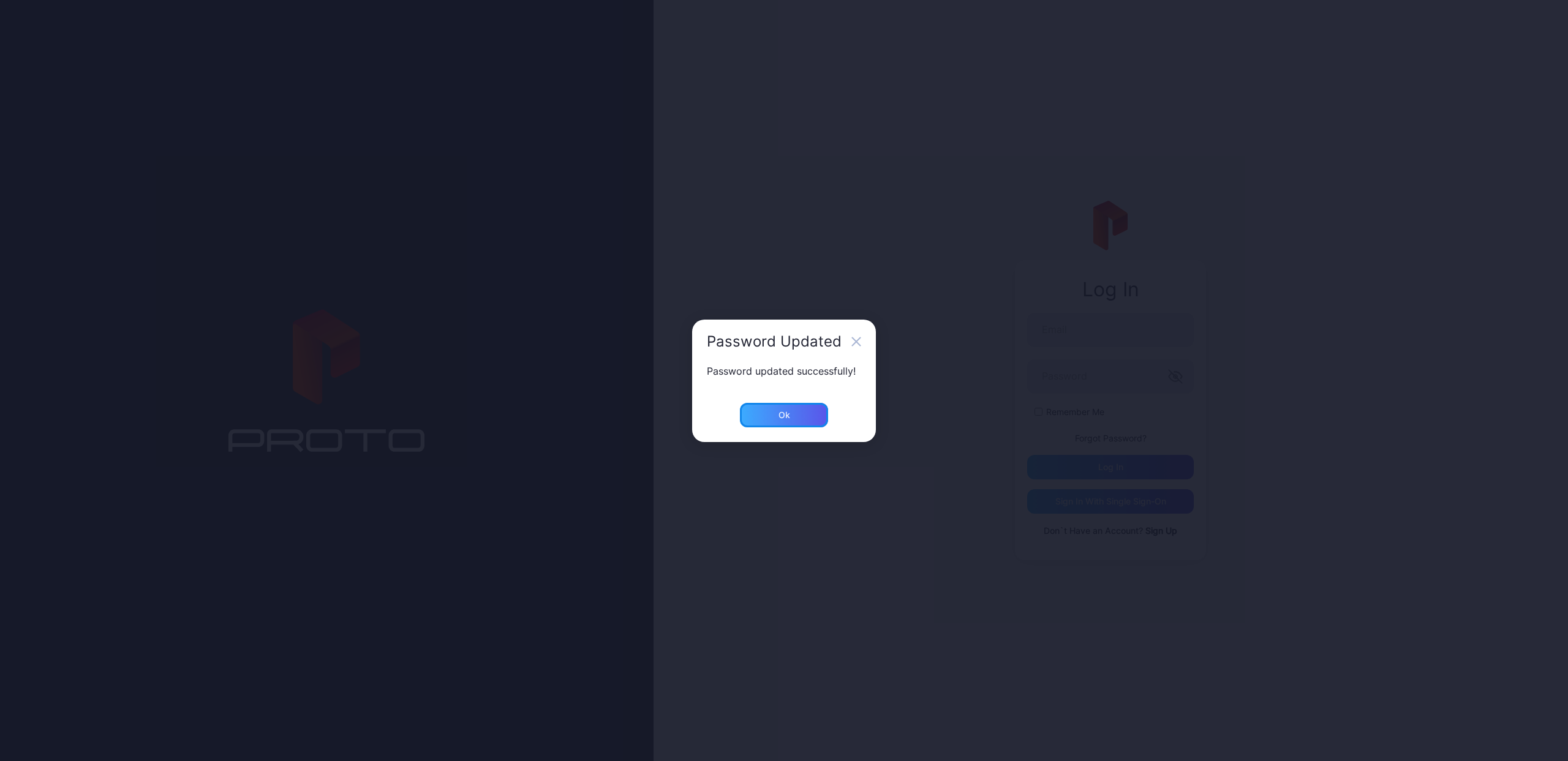
click at [805, 412] on div "Ok" at bounding box center [784, 415] width 88 height 25
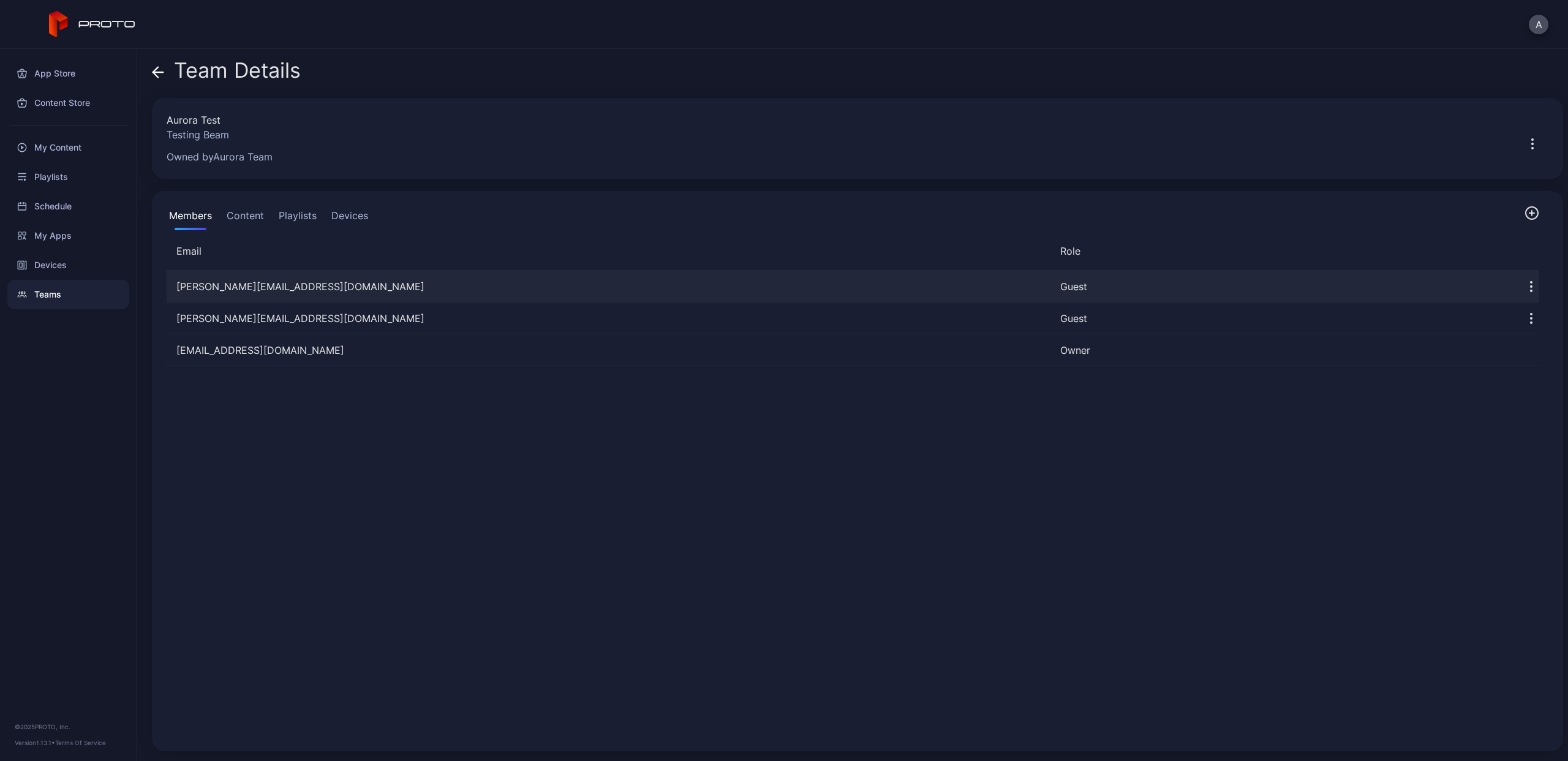
click at [1524, 280] on icon "button" at bounding box center [1531, 287] width 15 height 15
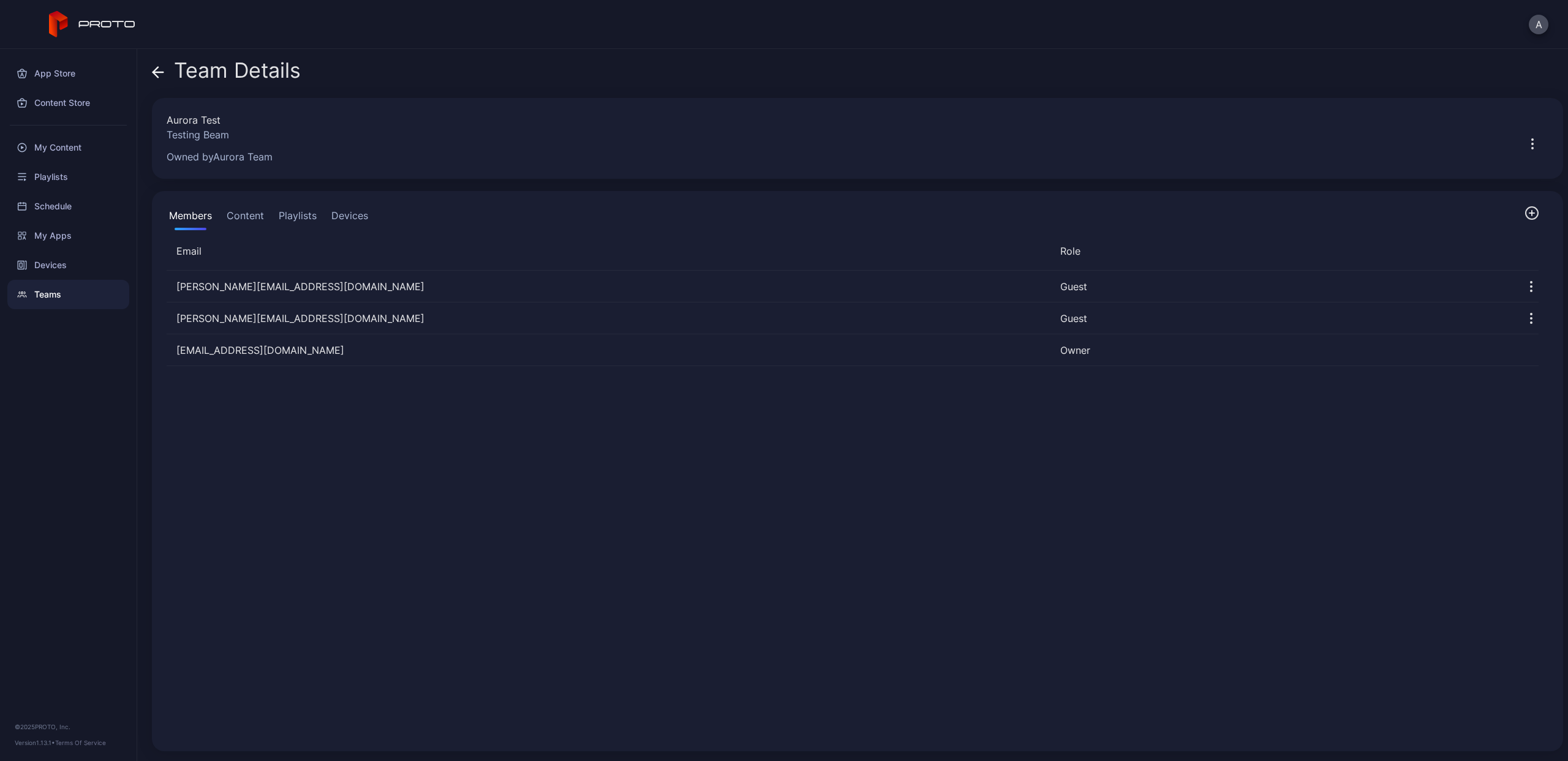
click at [254, 220] on button "Content" at bounding box center [245, 218] width 42 height 25
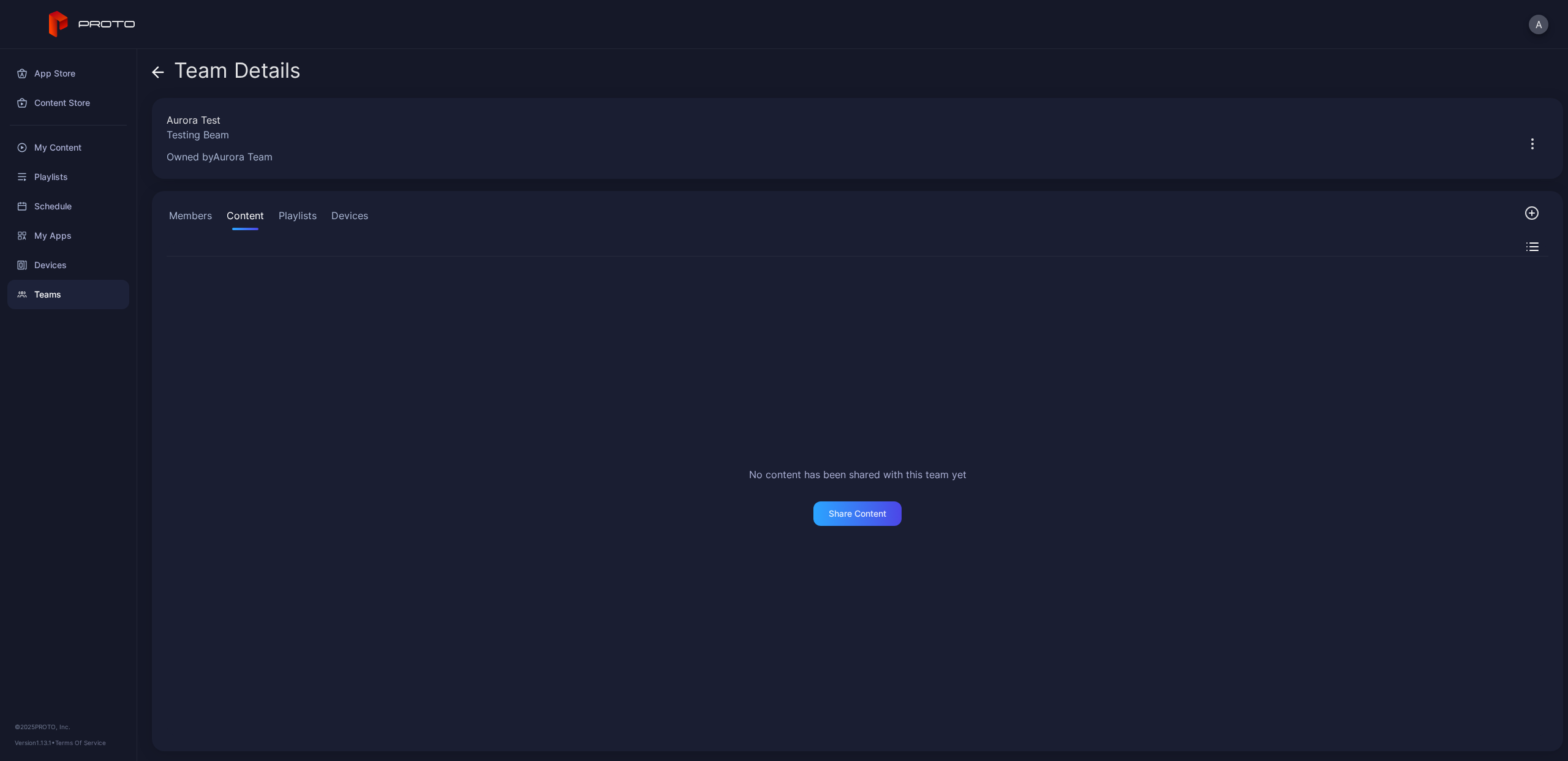
click at [312, 219] on button "Playlists" at bounding box center [298, 218] width 43 height 25
click at [361, 218] on button "Devices" at bounding box center [350, 218] width 42 height 25
click at [843, 529] on div "Share Devices" at bounding box center [853, 520] width 88 height 25
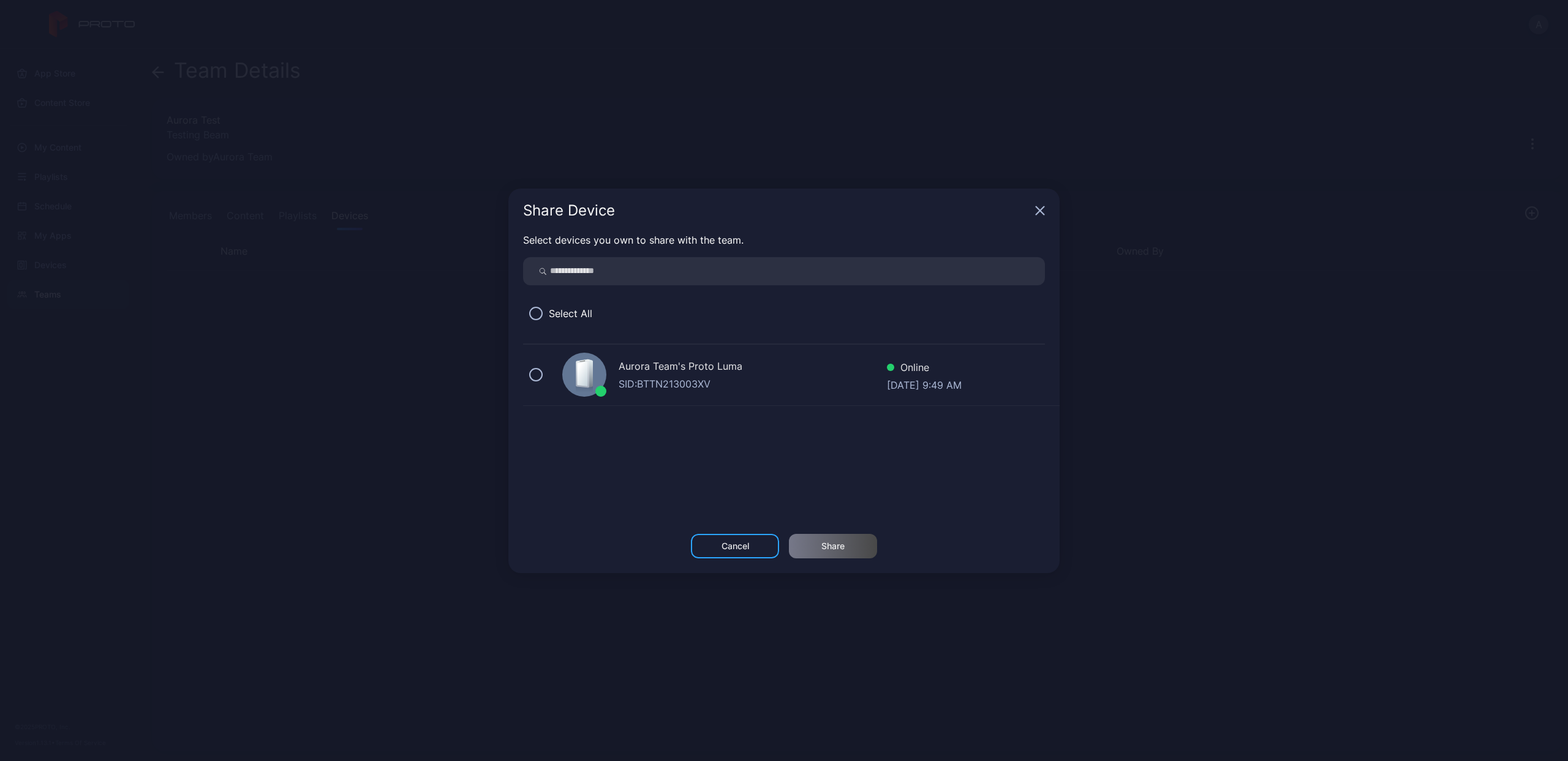
click at [576, 368] on icon at bounding box center [584, 376] width 17 height 35
click at [823, 542] on div "Share" at bounding box center [833, 546] width 23 height 10
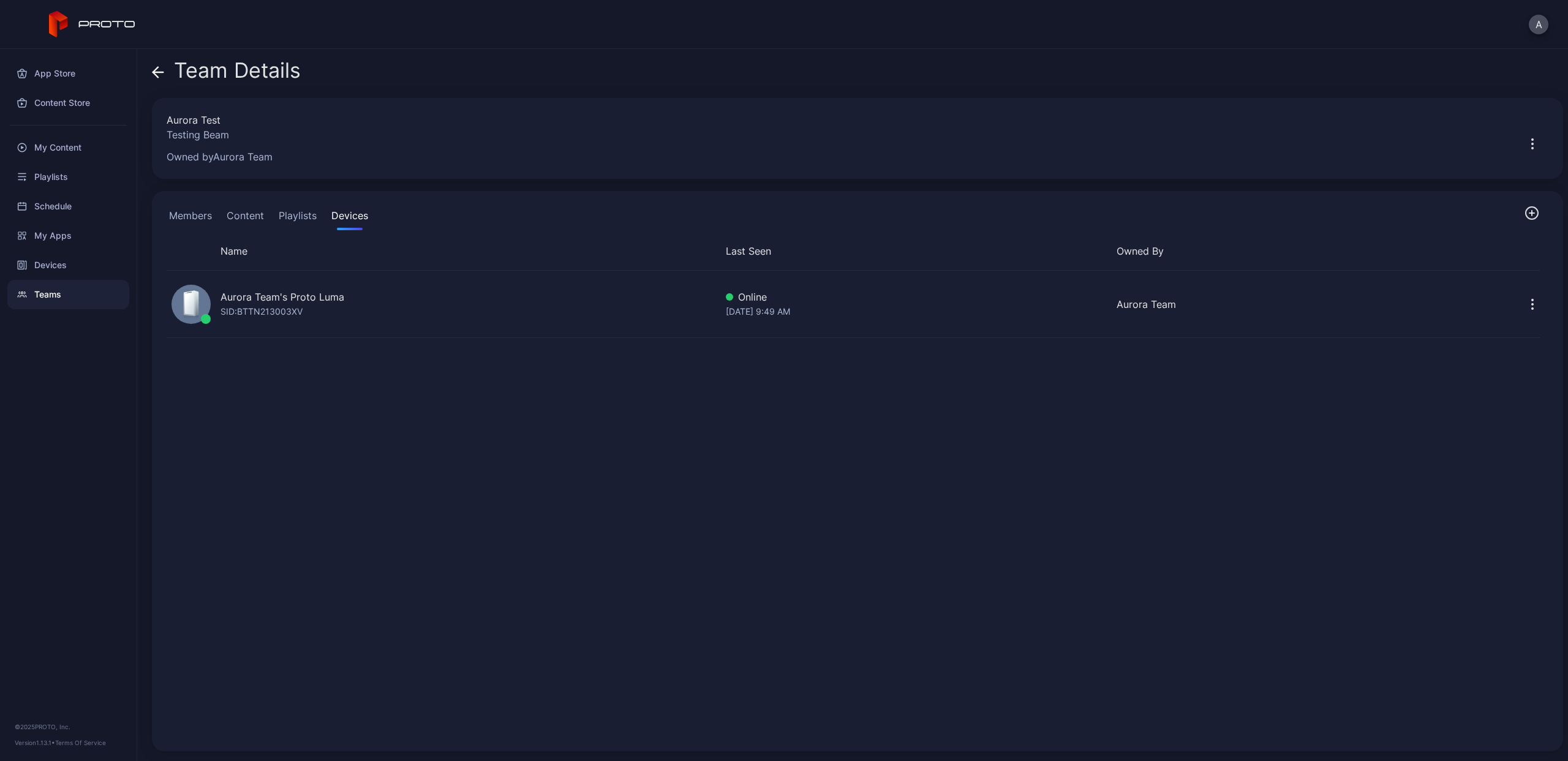
click at [164, 77] on div "Team Details" at bounding box center [226, 74] width 149 height 29
